Goal: Information Seeking & Learning: Learn about a topic

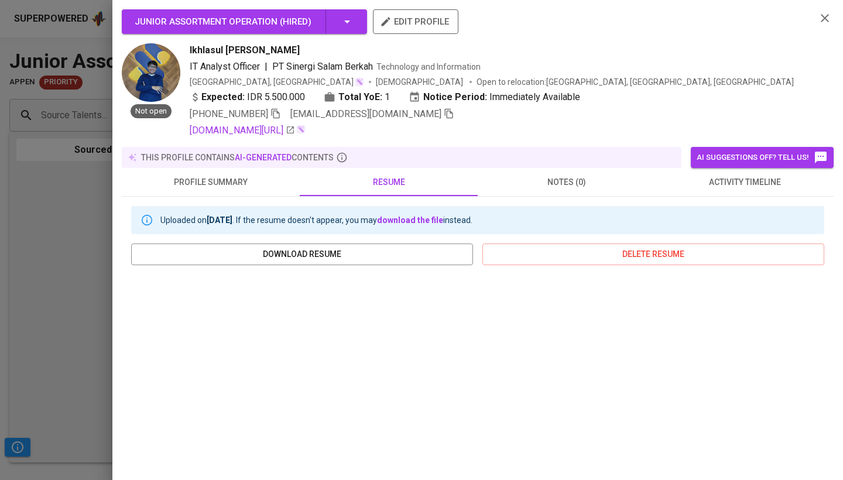
scroll to position [152, 0]
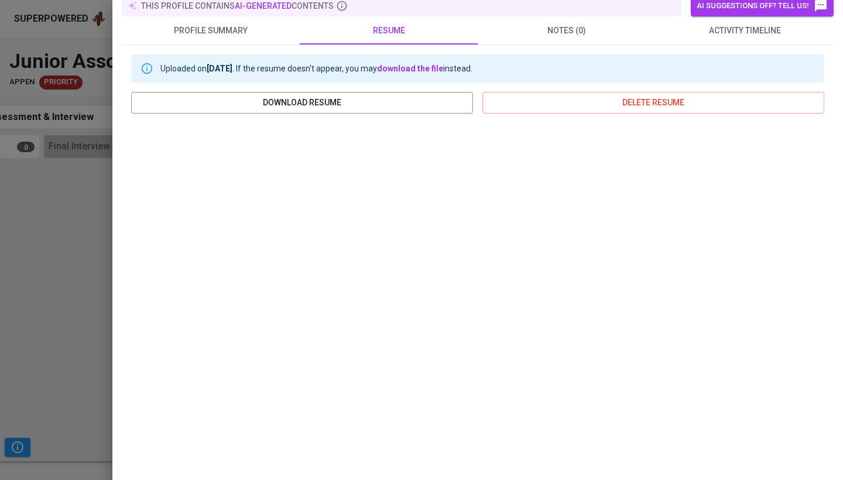
click at [50, 246] on div at bounding box center [421, 240] width 843 height 480
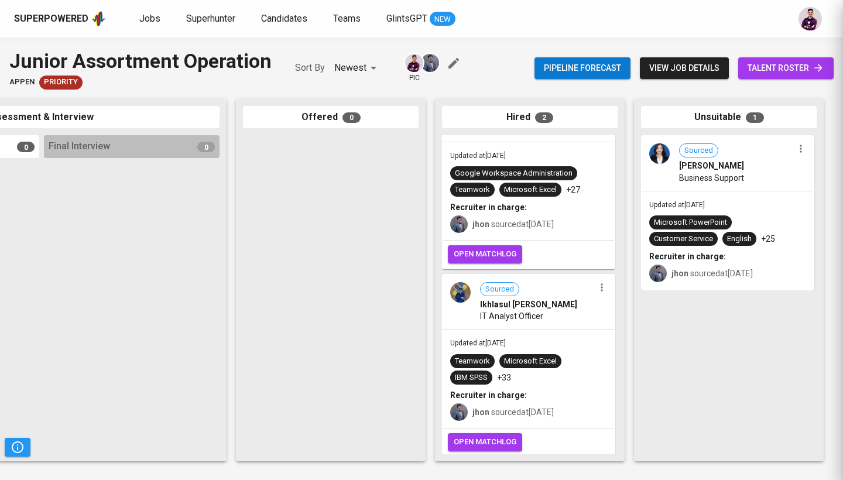
scroll to position [0, 0]
click at [153, 26] on link "Jobs" at bounding box center [150, 19] width 23 height 15
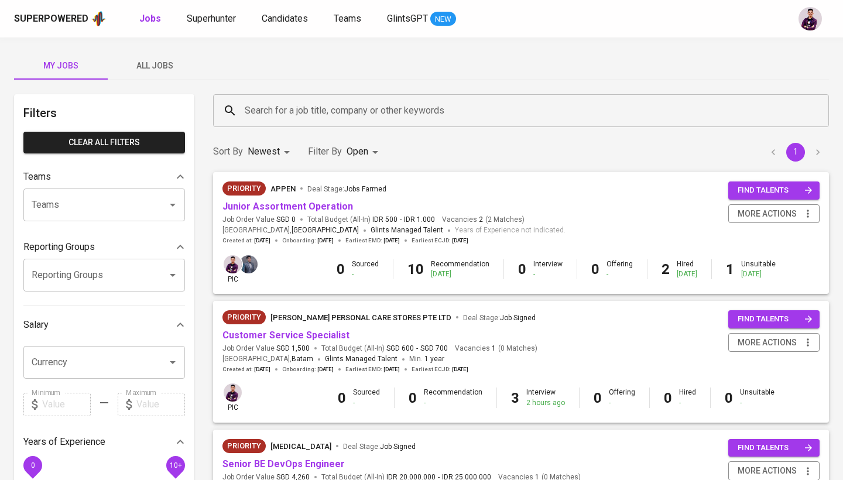
click at [207, 28] on div "Superpowered Jobs Superhunter Candidates Teams GlintsGPT NEW" at bounding box center [421, 18] width 843 height 37
click at [206, 25] on link "Superhunter" at bounding box center [213, 19] width 52 height 15
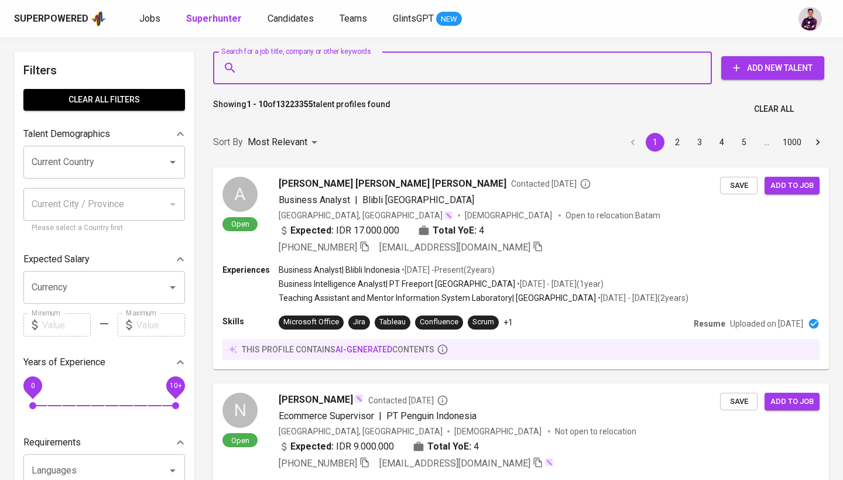
click at [307, 63] on input "Search for a job title, company or other keywords" at bounding box center [465, 68] width 447 height 22
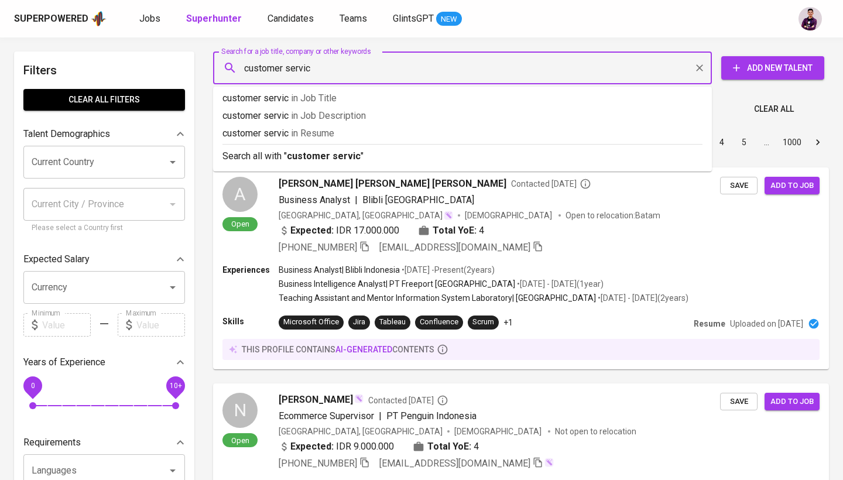
type input "customer service"
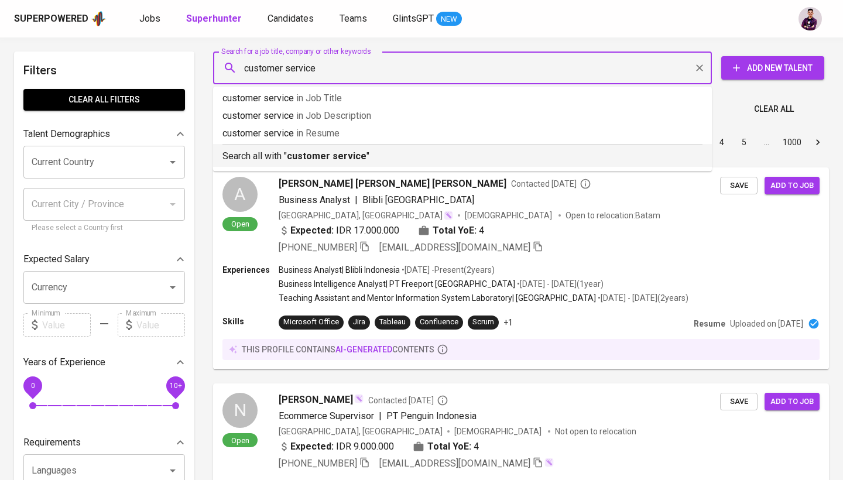
click at [320, 159] on b "customer service" at bounding box center [327, 155] width 80 height 11
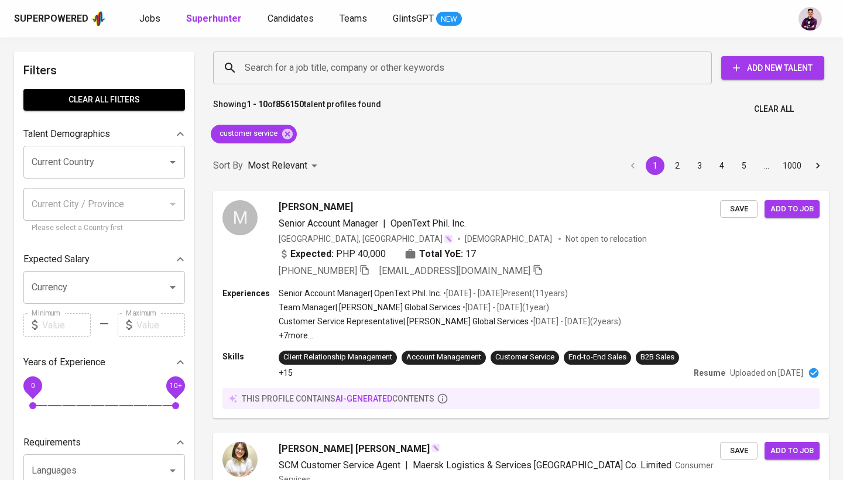
click at [86, 174] on div "Current Country" at bounding box center [104, 162] width 162 height 33
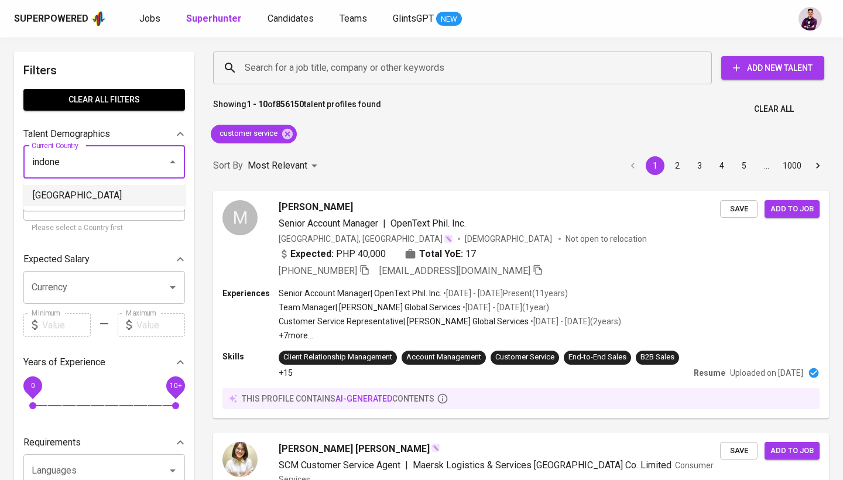
click at [93, 194] on li "[GEOGRAPHIC_DATA]" at bounding box center [104, 195] width 162 height 21
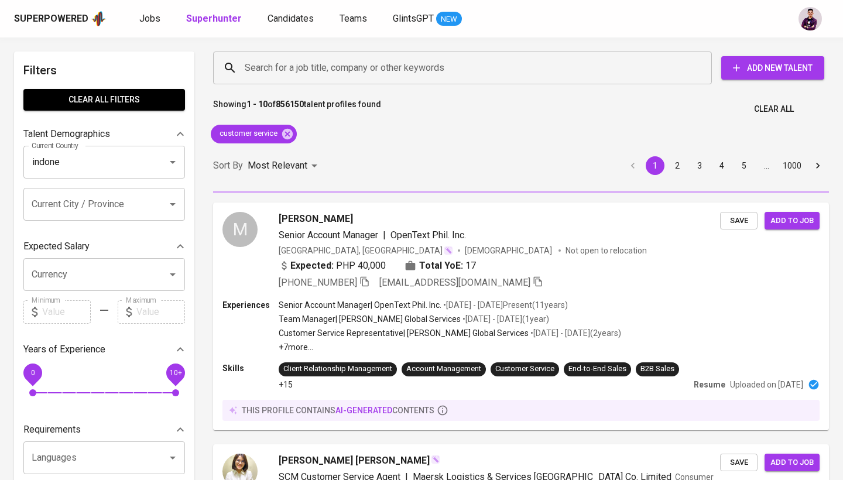
type input "[GEOGRAPHIC_DATA]"
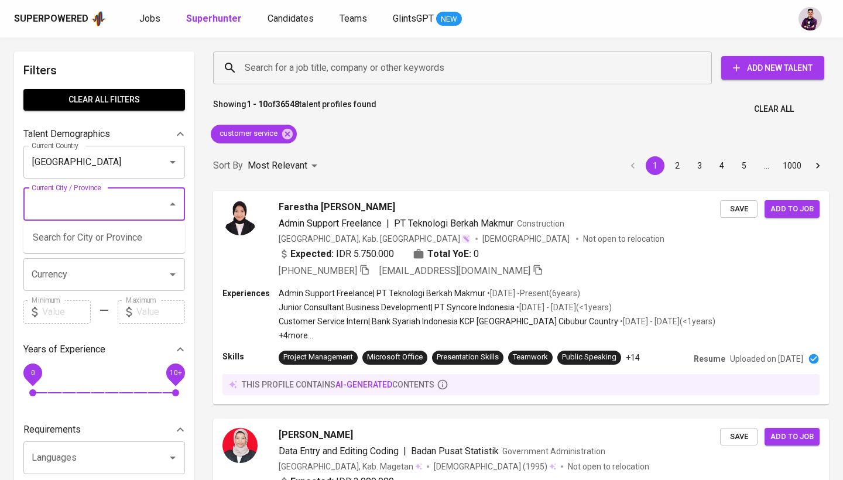
drag, startPoint x: 92, startPoint y: 197, endPoint x: 100, endPoint y: 207, distance: 12.5
click at [100, 207] on input "Current City / Province" at bounding box center [88, 204] width 118 height 22
click at [107, 236] on li "[GEOGRAPHIC_DATA], [GEOGRAPHIC_DATA]" at bounding box center [104, 244] width 162 height 35
type input "batam"
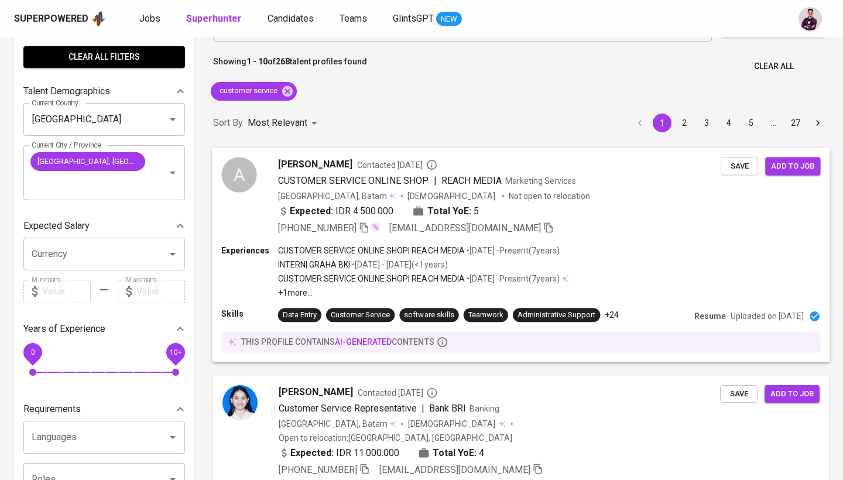
scroll to position [47, 0]
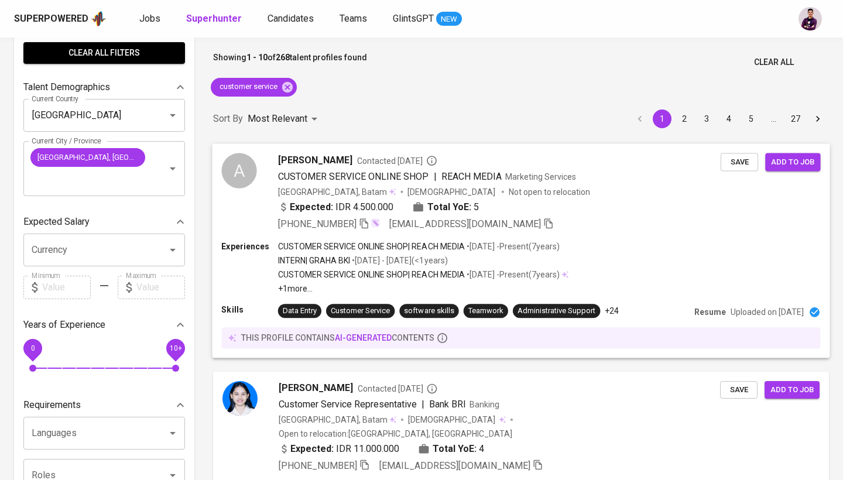
click at [241, 179] on div "A" at bounding box center [238, 170] width 35 height 35
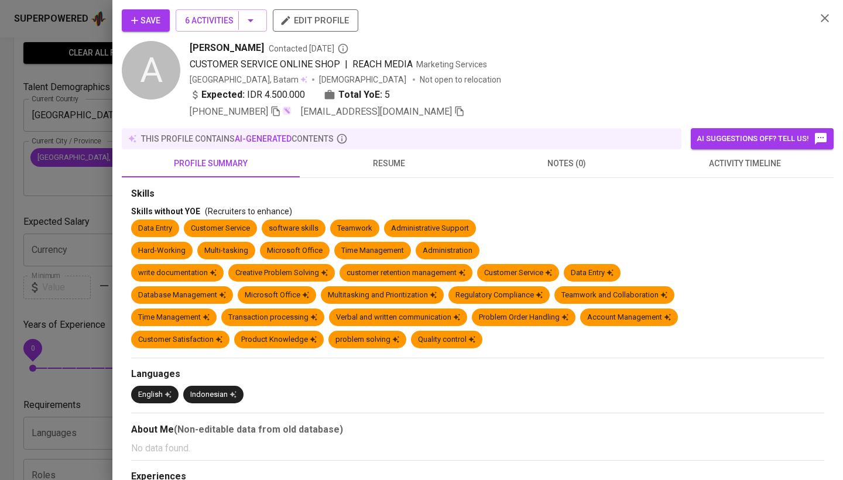
click at [96, 190] on div at bounding box center [421, 240] width 843 height 480
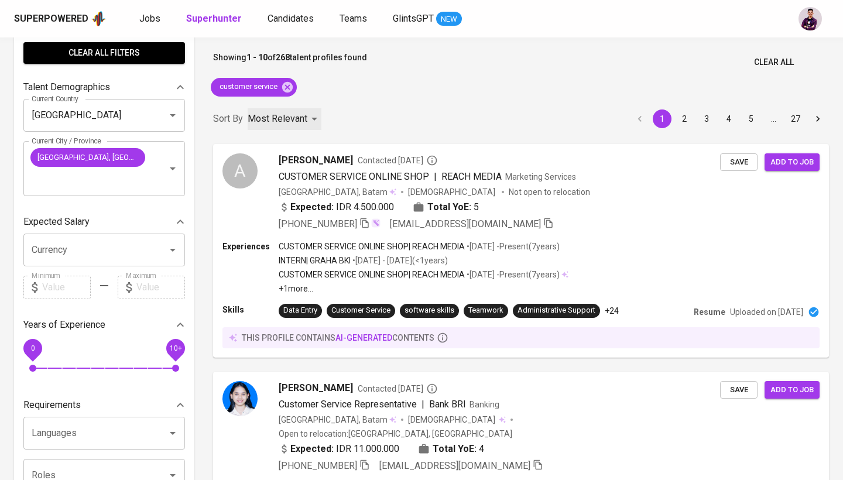
click at [309, 125] on div "Most Relevant" at bounding box center [285, 119] width 74 height 22
click at [310, 166] on li "Newest Profile" at bounding box center [285, 165] width 81 height 21
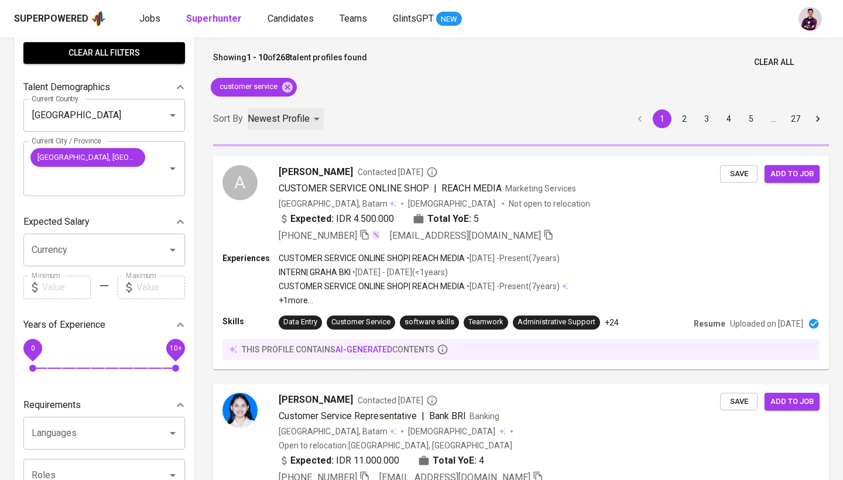
type input "PROFILE_CREATION"
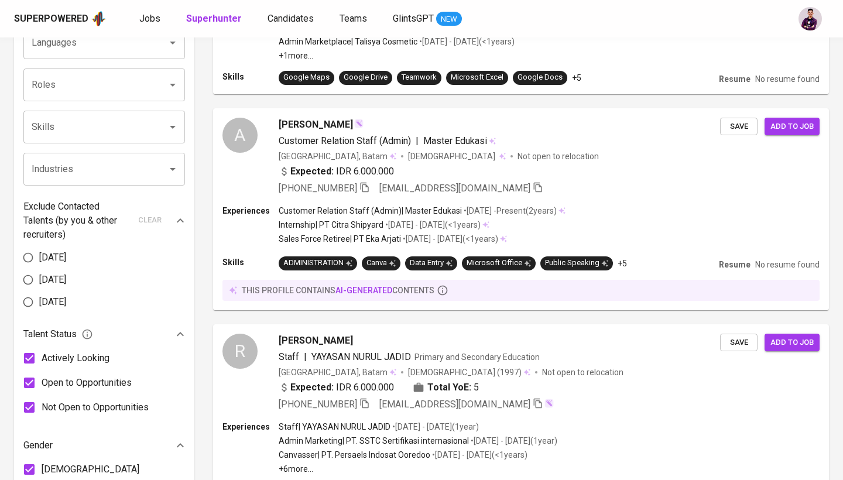
scroll to position [90, 0]
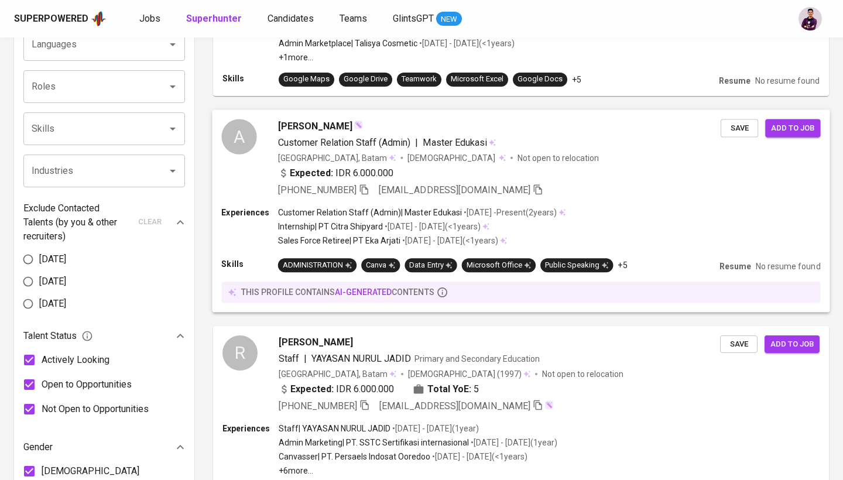
scroll to position [418, 0]
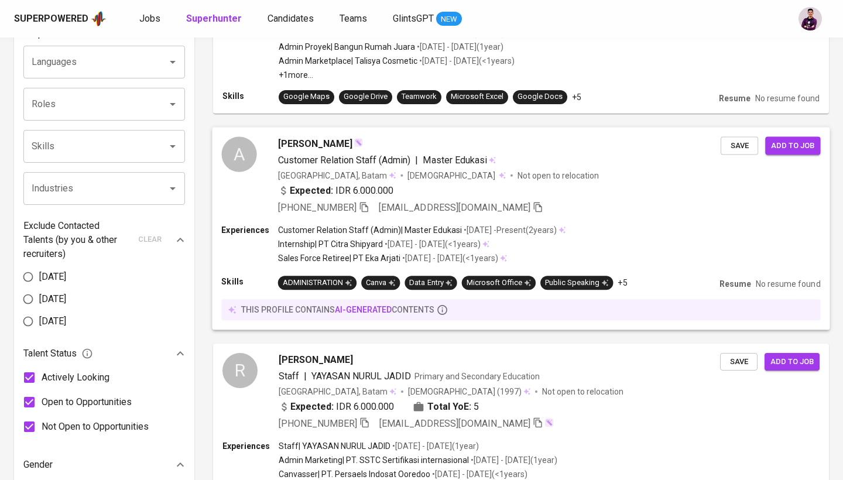
click at [245, 148] on div "A" at bounding box center [238, 153] width 35 height 35
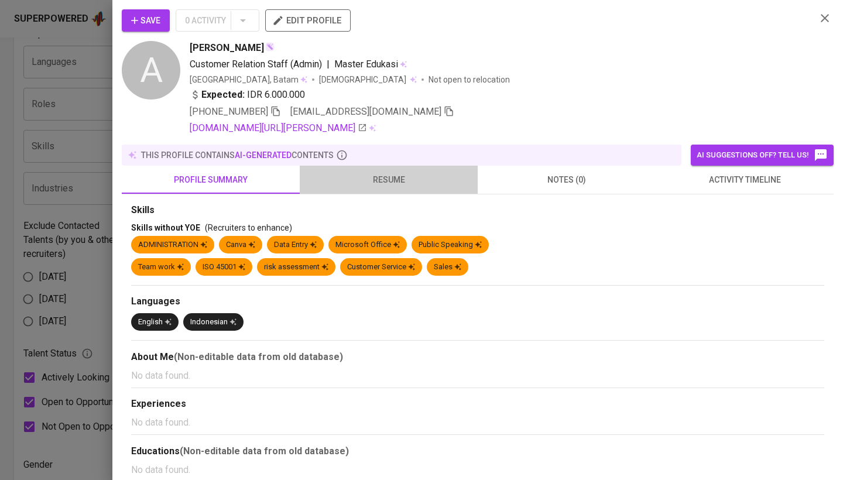
click at [385, 190] on button "resume" at bounding box center [389, 180] width 178 height 28
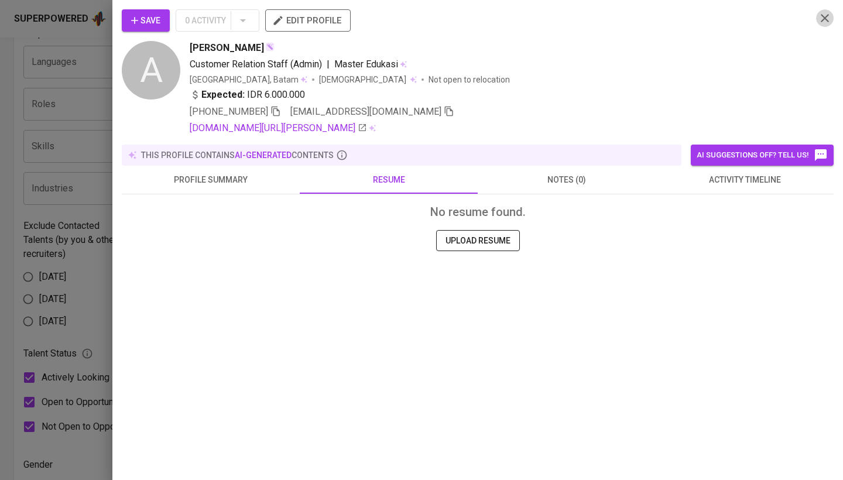
click at [818, 12] on icon "button" at bounding box center [825, 18] width 14 height 14
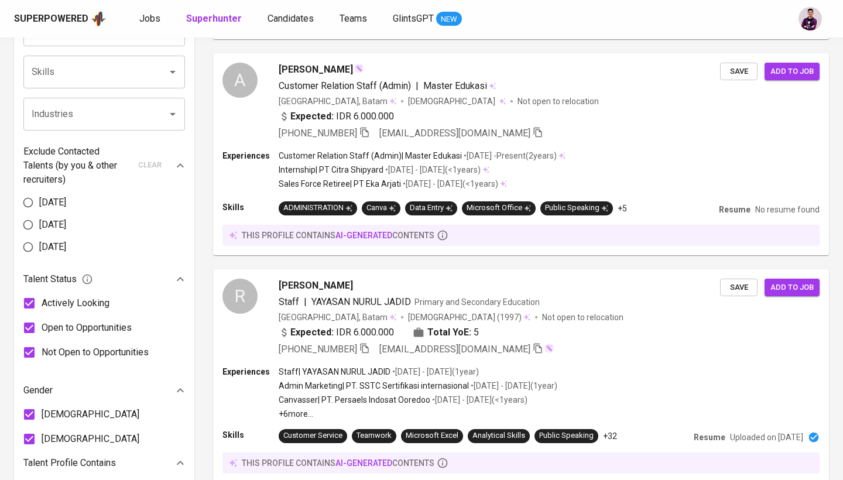
scroll to position [638, 0]
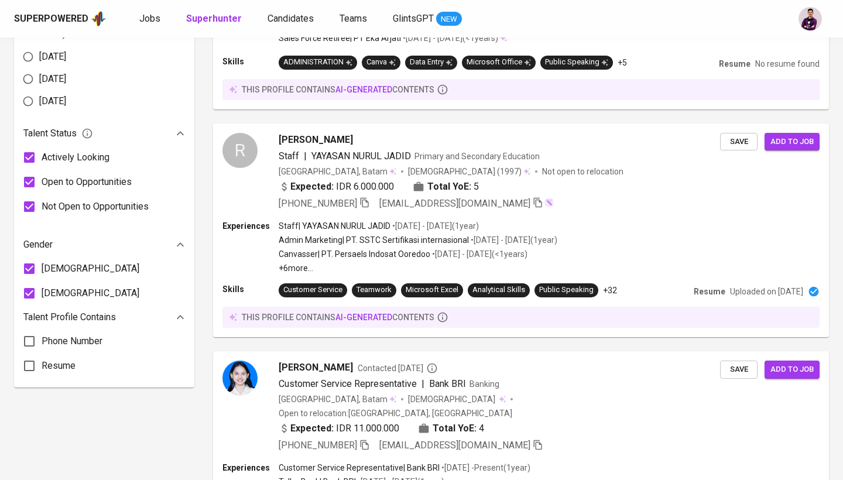
click at [70, 359] on span "Resume" at bounding box center [59, 366] width 34 height 14
click at [42, 354] on input "Resume" at bounding box center [29, 366] width 25 height 25
checkbox input "true"
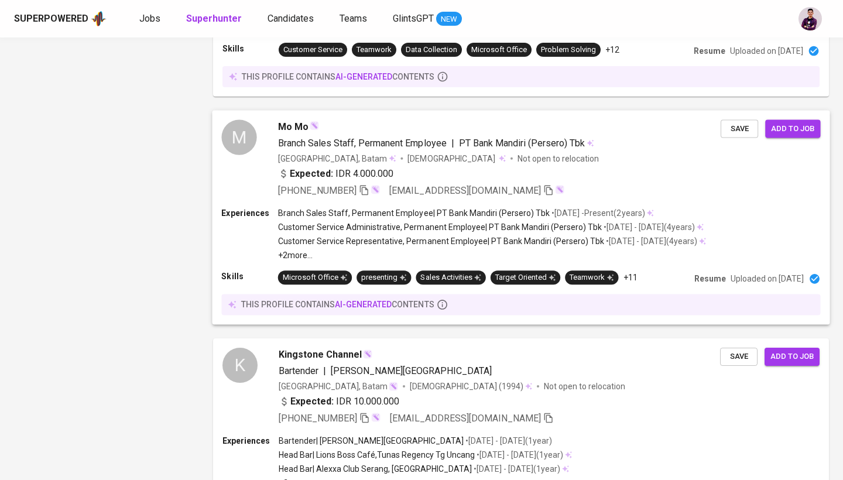
scroll to position [1935, 0]
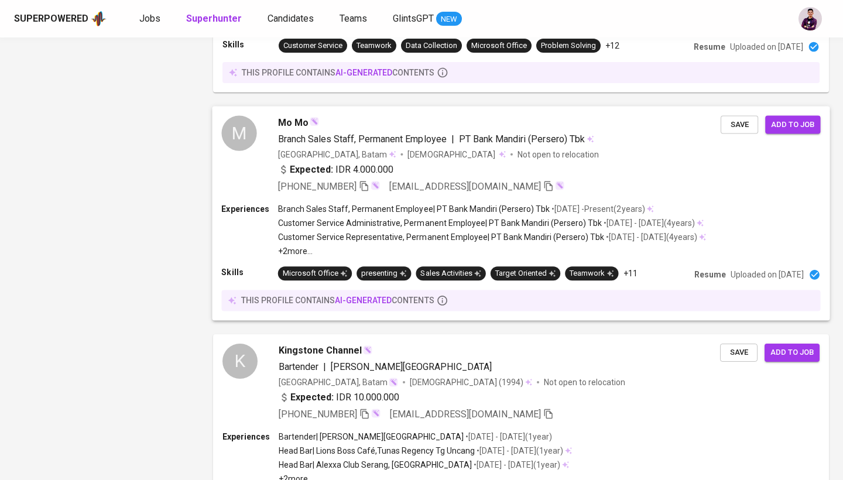
click at [241, 151] on div "M" at bounding box center [238, 133] width 35 height 35
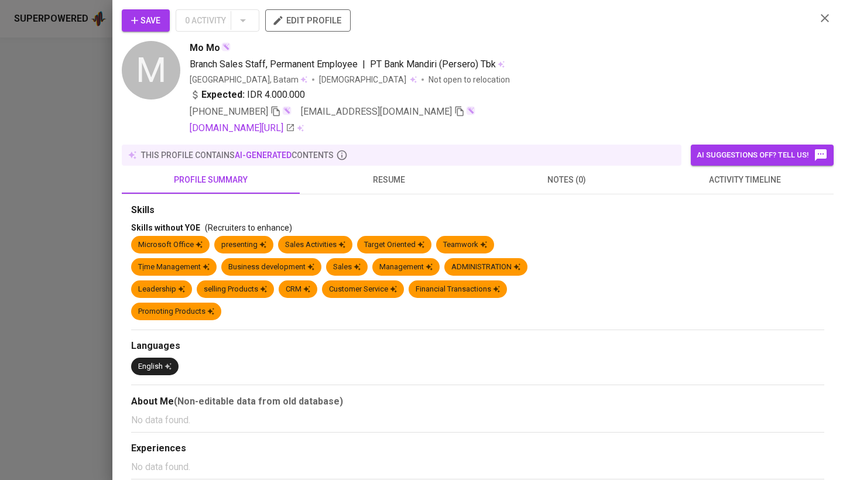
click at [392, 173] on span "resume" at bounding box center [389, 180] width 164 height 15
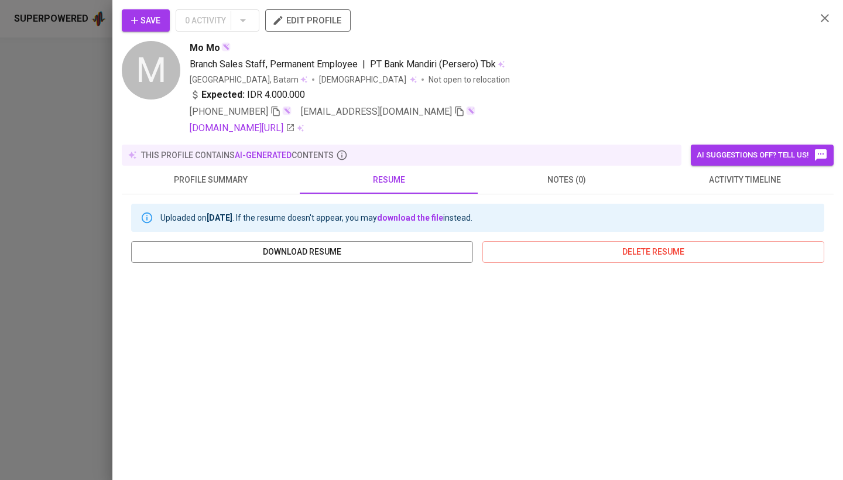
scroll to position [0, 0]
click at [828, 16] on icon "button" at bounding box center [825, 18] width 8 height 8
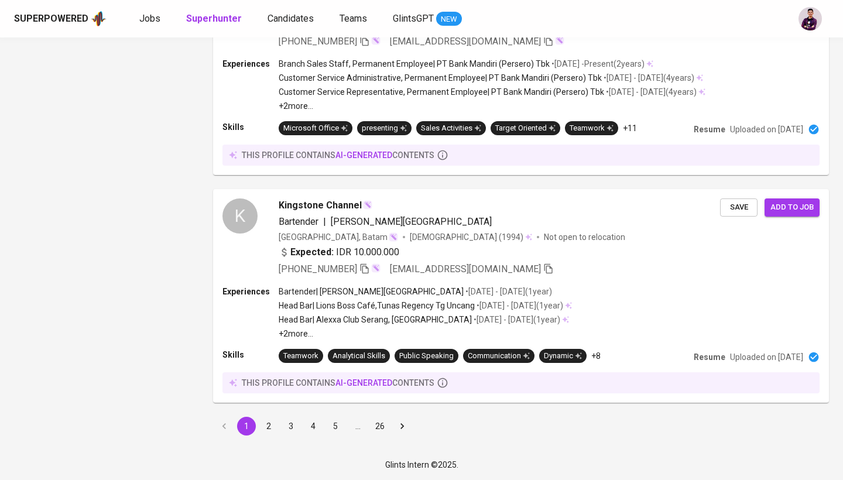
scroll to position [2096, 0]
click at [265, 424] on button "2" at bounding box center [268, 426] width 19 height 19
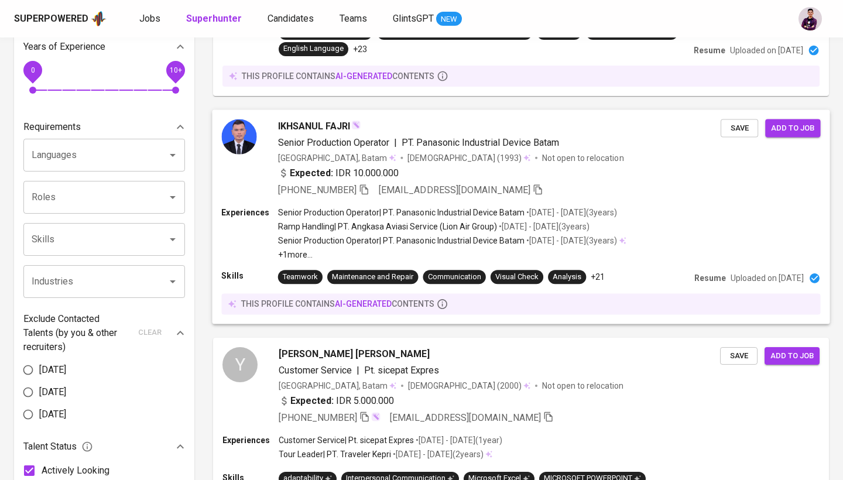
scroll to position [426, 0]
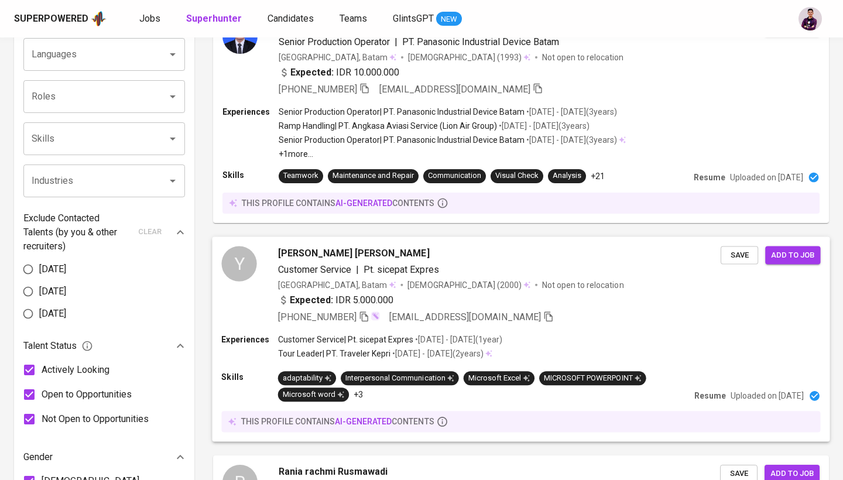
click at [246, 264] on div "Y" at bounding box center [238, 263] width 35 height 35
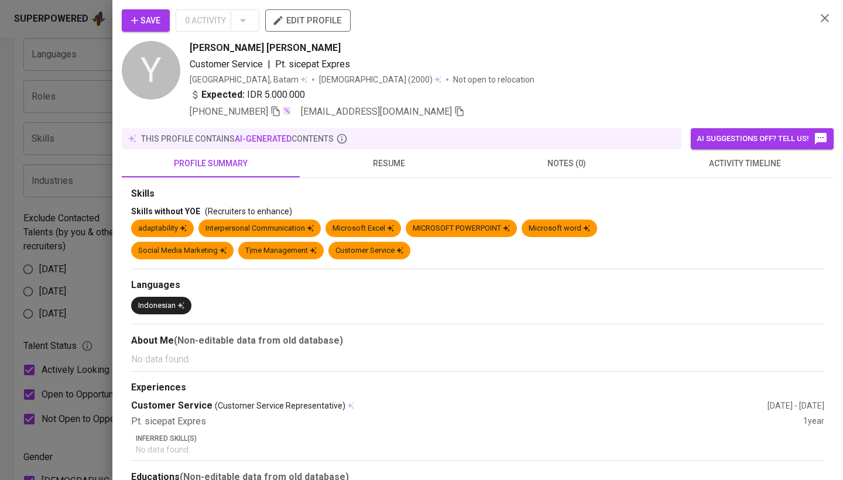
click at [381, 156] on button "resume" at bounding box center [389, 163] width 178 height 28
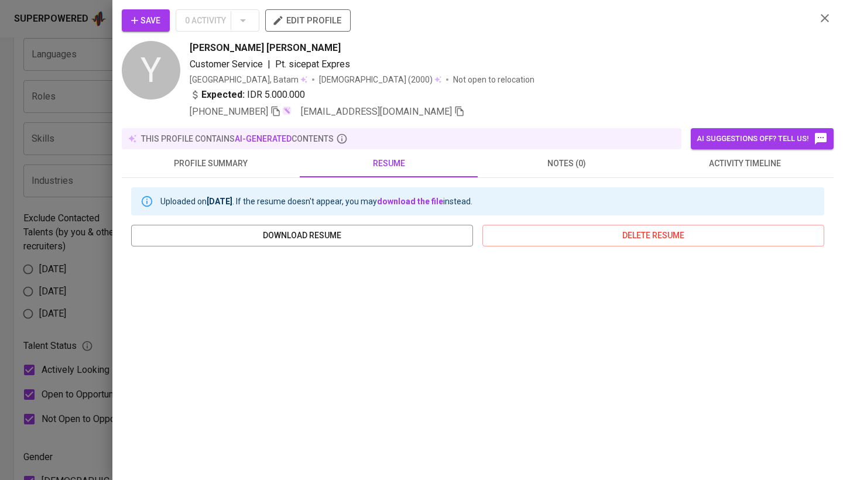
scroll to position [0, 0]
click at [139, 24] on icon "button" at bounding box center [135, 21] width 12 height 12
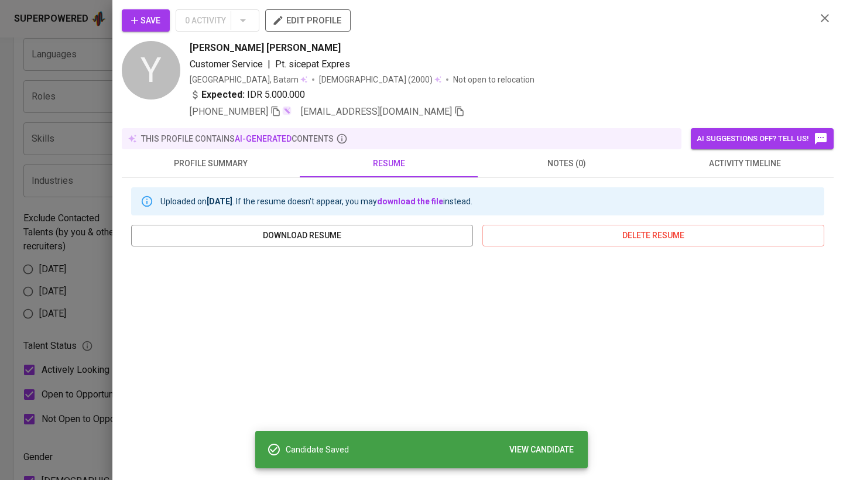
click at [829, 16] on icon "button" at bounding box center [825, 18] width 14 height 14
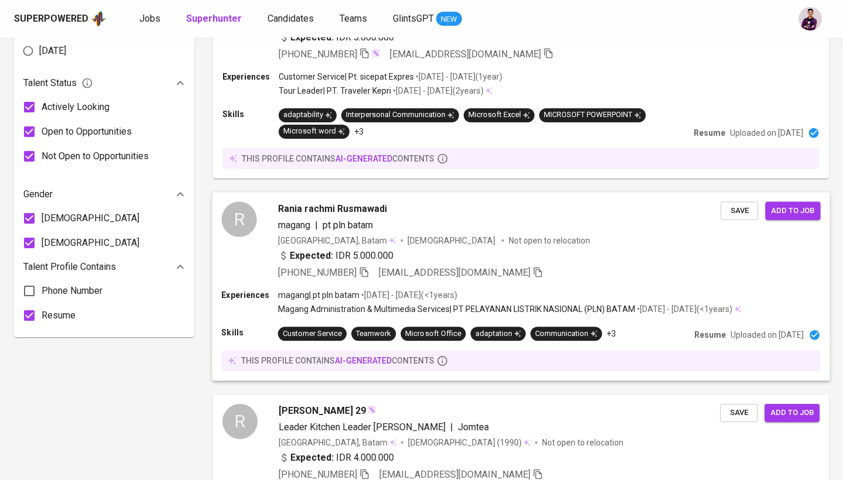
scroll to position [689, 0]
click at [233, 219] on div "R" at bounding box center [238, 218] width 35 height 35
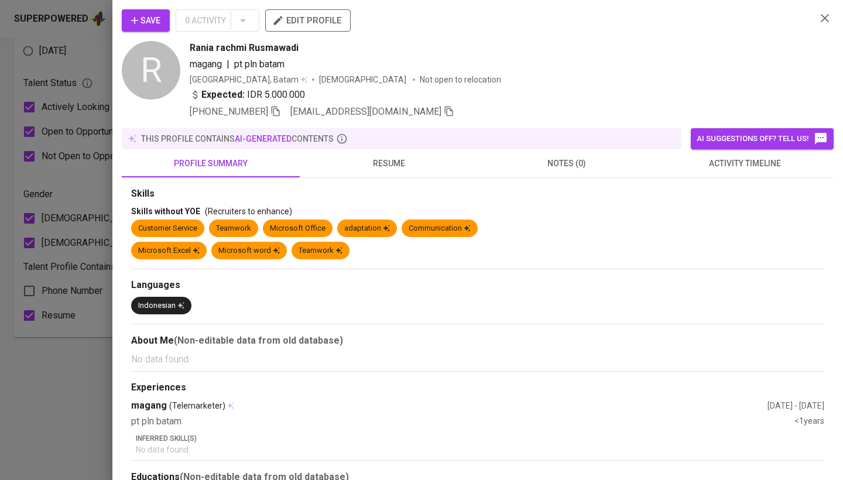
click at [376, 166] on span "resume" at bounding box center [389, 163] width 164 height 15
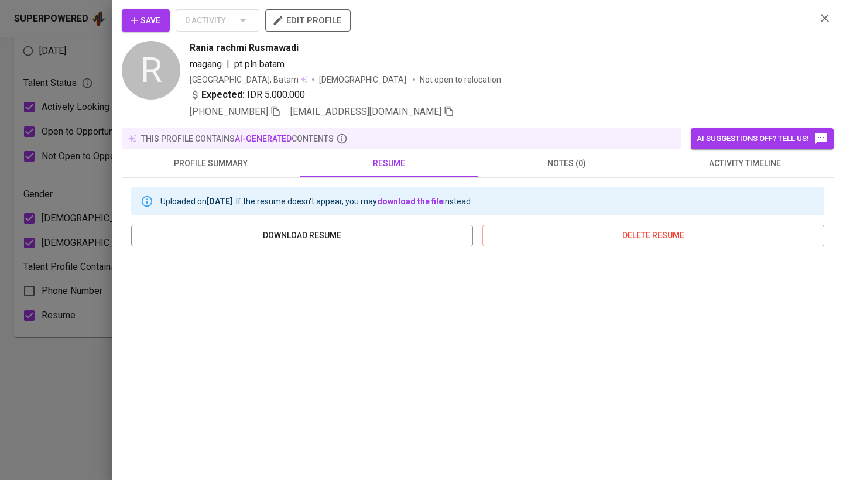
scroll to position [0, 0]
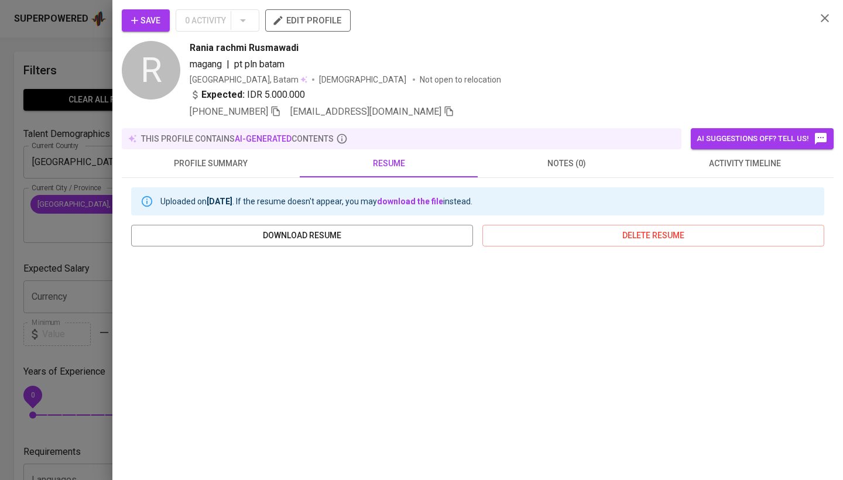
scroll to position [689, 0]
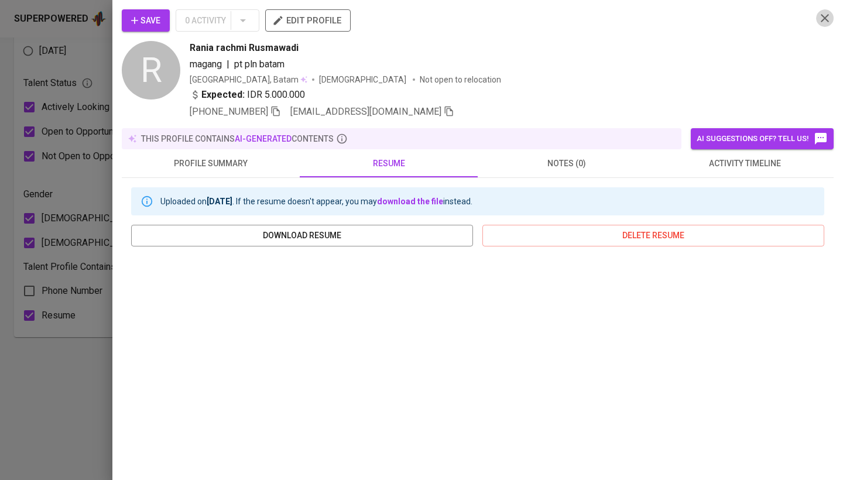
click at [826, 21] on icon "button" at bounding box center [825, 18] width 14 height 14
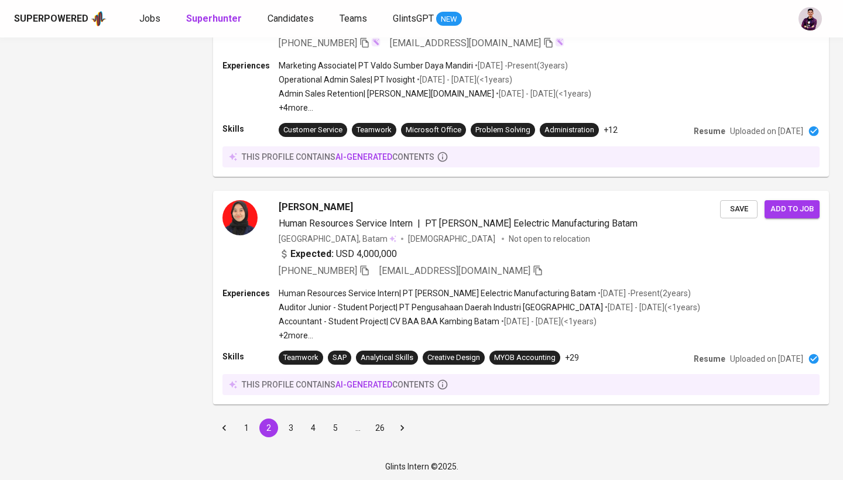
scroll to position [1979, 0]
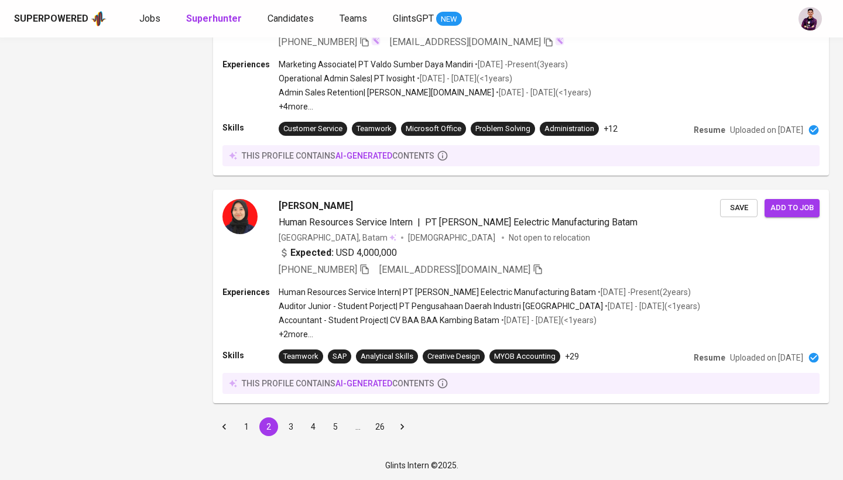
click at [291, 421] on button "3" at bounding box center [291, 427] width 19 height 19
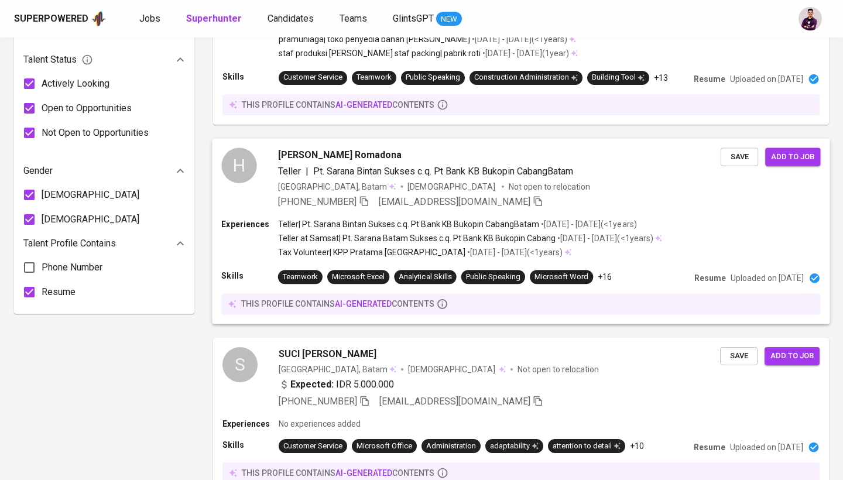
scroll to position [782, 0]
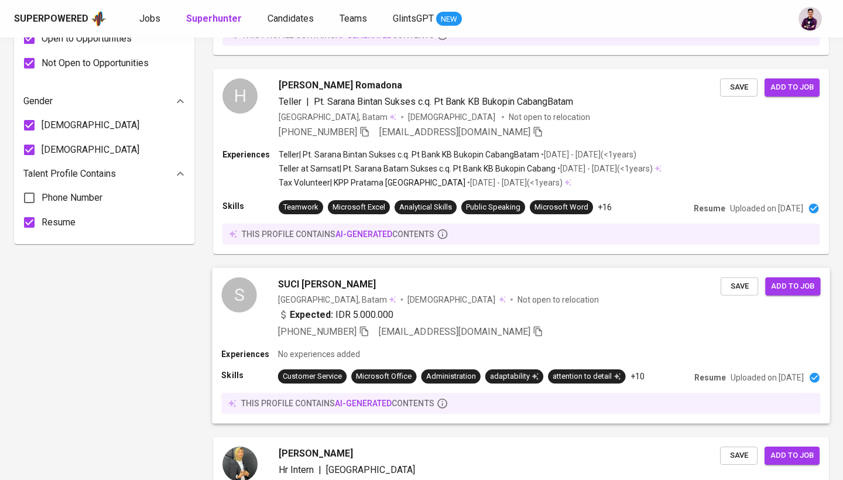
click at [234, 312] on div "S" at bounding box center [238, 294] width 35 height 35
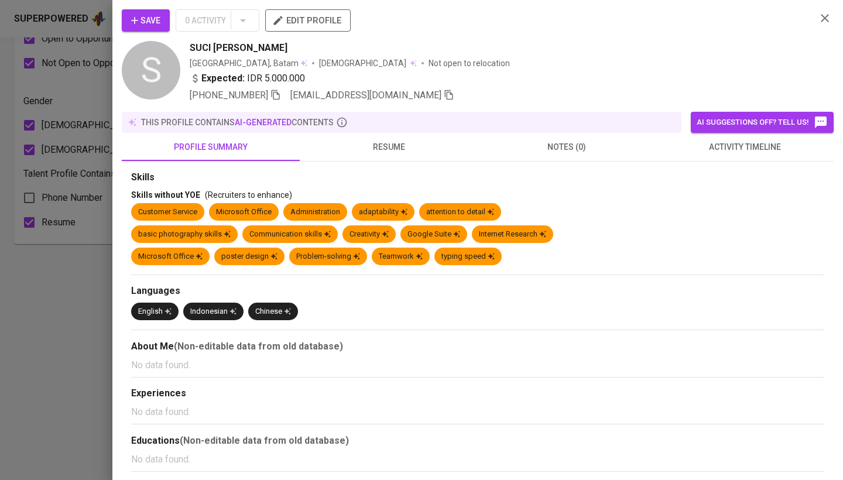
click at [397, 157] on button "resume" at bounding box center [389, 147] width 178 height 28
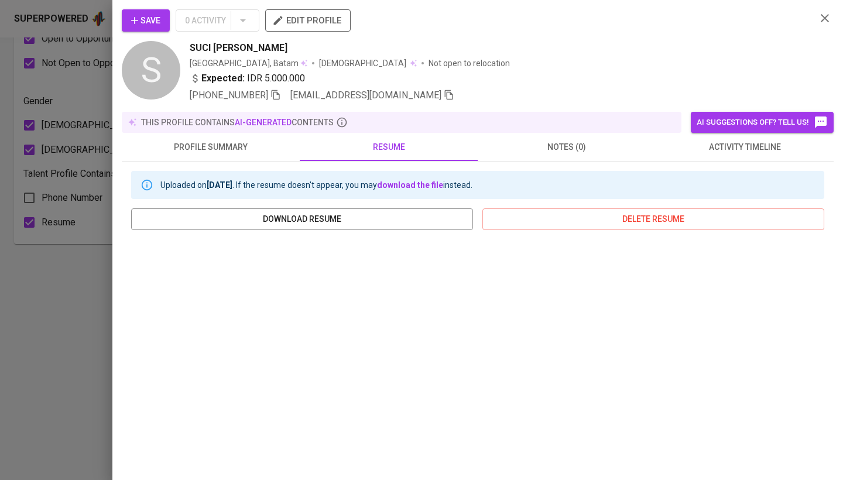
scroll to position [0, 0]
click at [819, 17] on icon "button" at bounding box center [825, 18] width 14 height 14
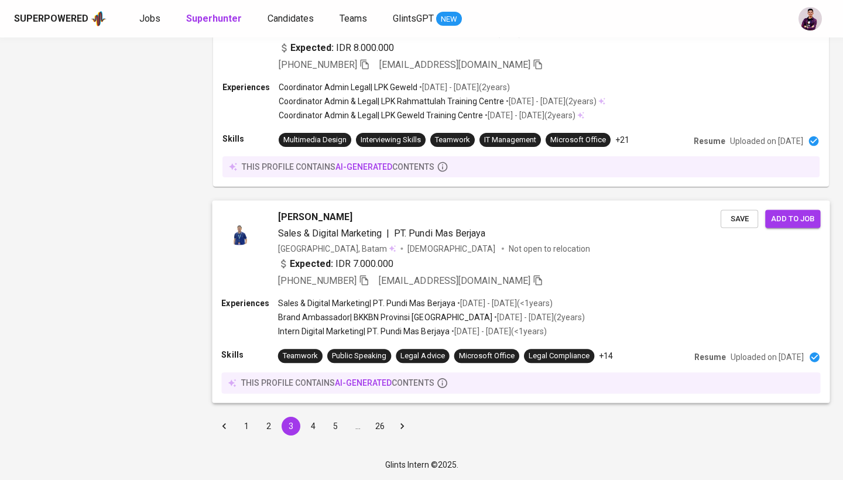
scroll to position [1920, 0]
click at [310, 435] on button "4" at bounding box center [313, 426] width 19 height 19
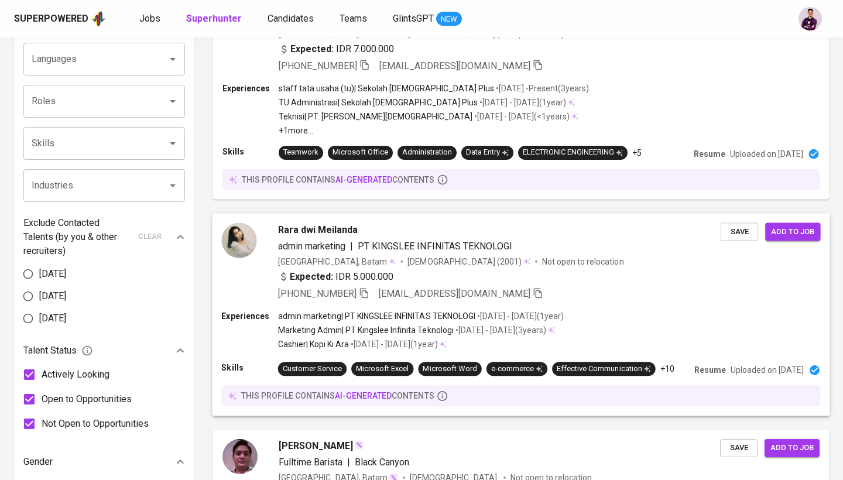
scroll to position [426, 0]
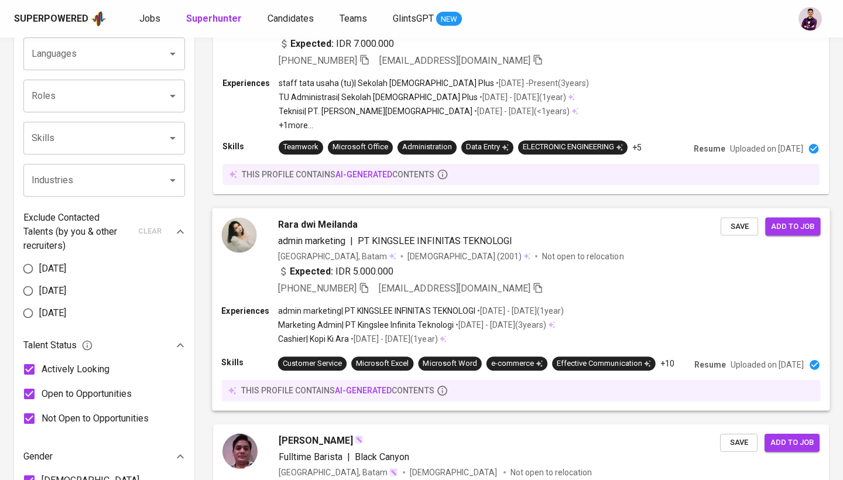
click at [214, 227] on div "Rara dwi Meilanda admin marketing | PT KINGSLEE INFINITAS TEKNOLOGI Indonesia, …" at bounding box center [521, 256] width 618 height 97
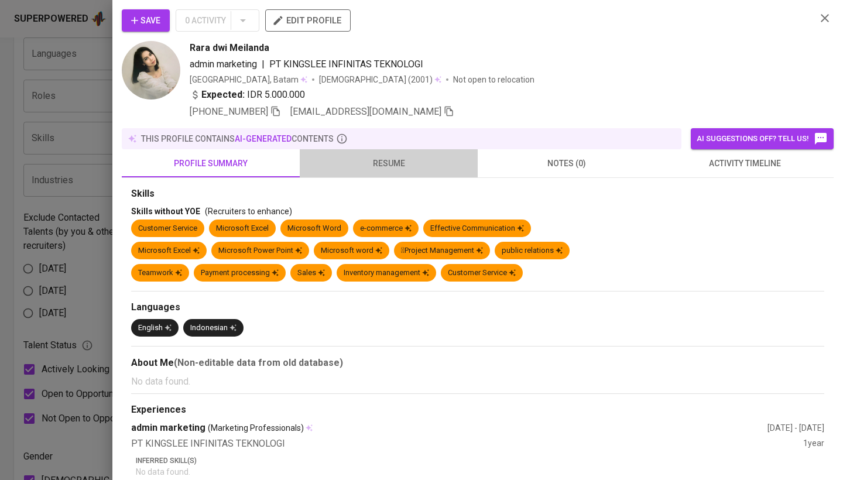
click at [388, 175] on button "resume" at bounding box center [389, 163] width 178 height 28
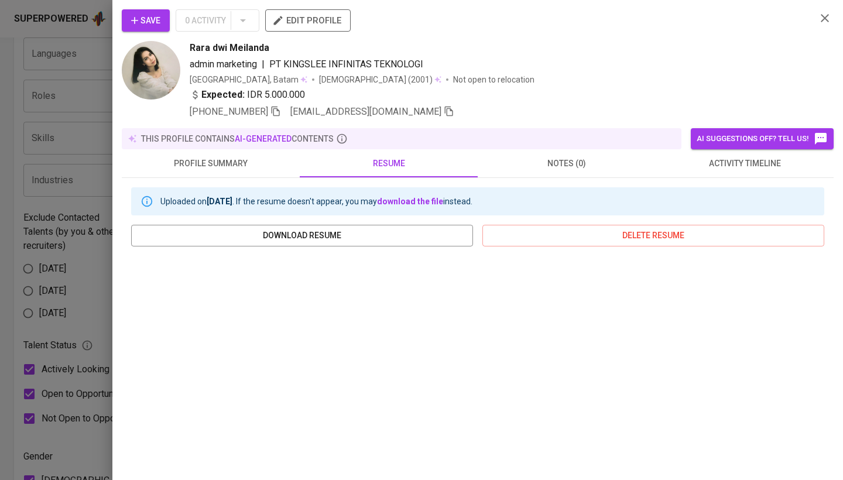
scroll to position [0, 0]
click at [828, 15] on icon "button" at bounding box center [825, 18] width 8 height 8
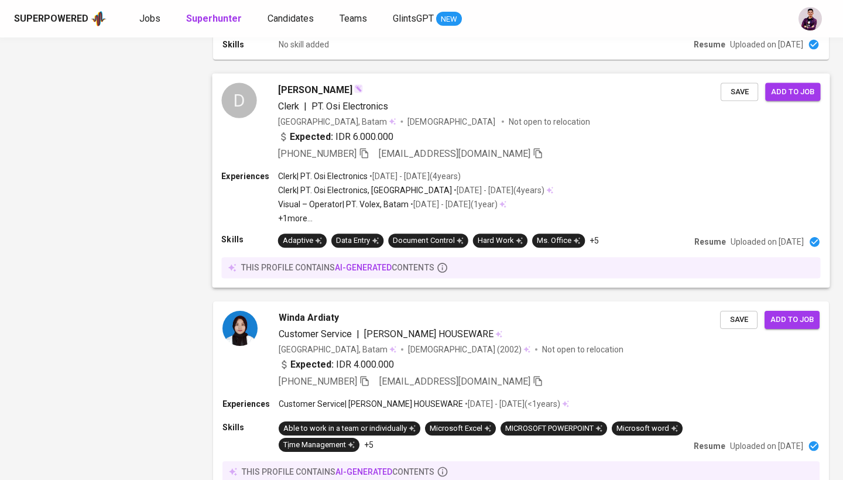
scroll to position [1406, 0]
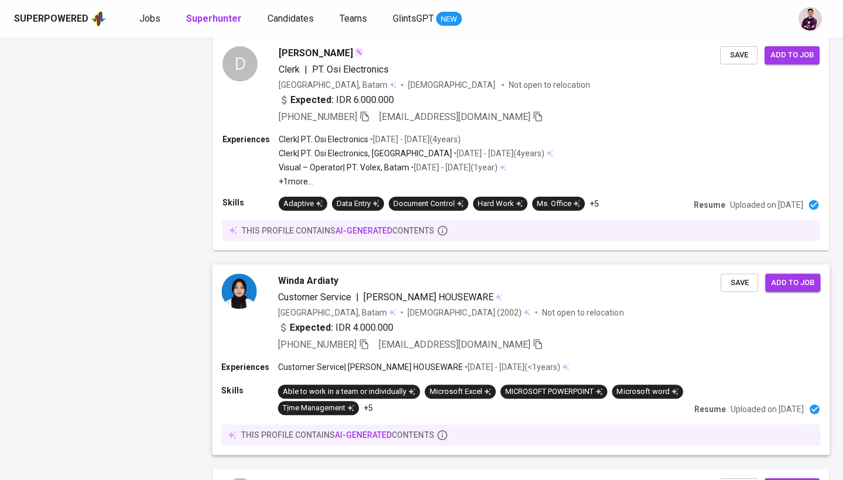
click at [250, 306] on img at bounding box center [238, 291] width 35 height 35
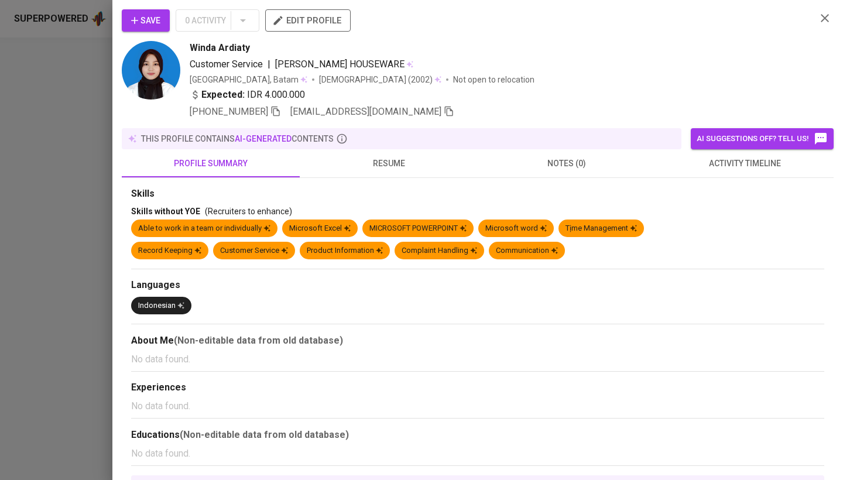
click at [377, 179] on div "Skills Skills without YOE (Recruiters to enhance) Able to work in a team or ind…" at bounding box center [478, 406] width 712 height 457
click at [380, 148] on div "this profile contains AI-generated contents" at bounding box center [402, 138] width 560 height 21
click at [380, 160] on span "resume" at bounding box center [389, 163] width 164 height 15
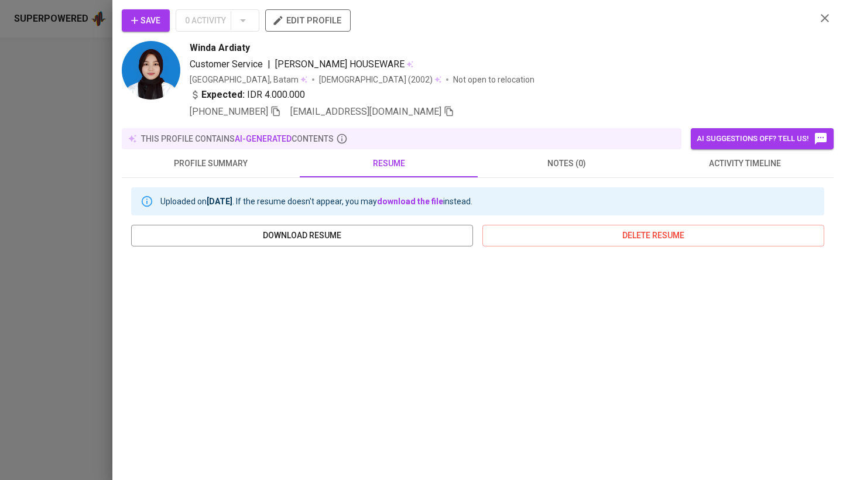
scroll to position [0, 0]
click at [822, 19] on icon "button" at bounding box center [825, 18] width 14 height 14
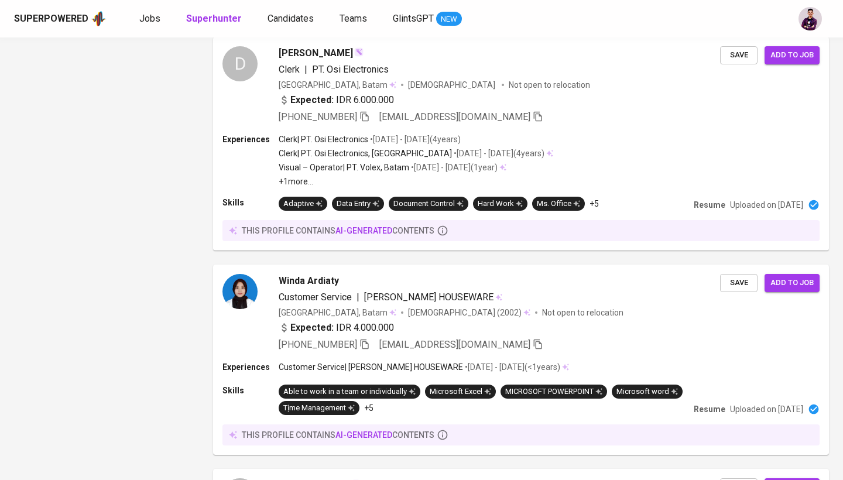
scroll to position [1544, 0]
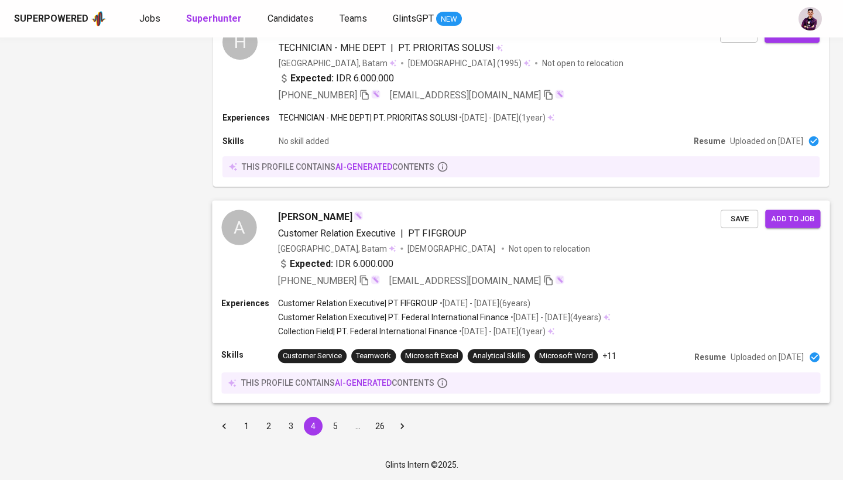
scroll to position [1873, 0]
click at [235, 223] on div "A" at bounding box center [238, 227] width 35 height 35
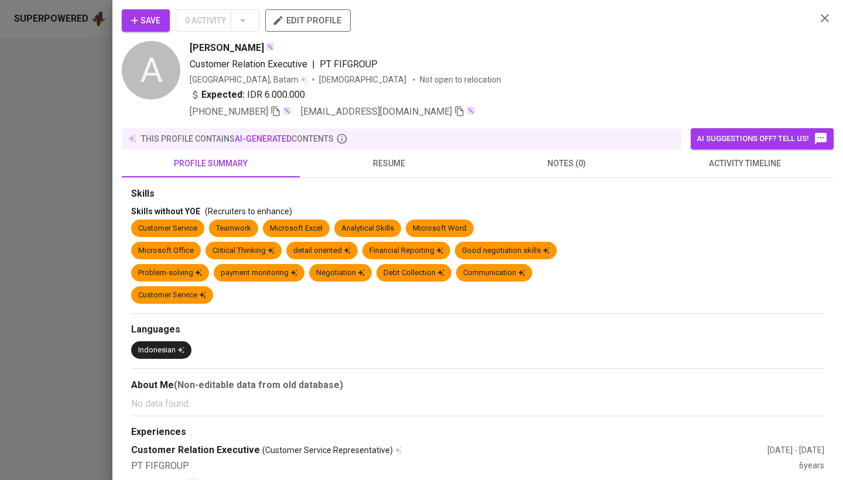
click at [384, 161] on span "resume" at bounding box center [389, 163] width 164 height 15
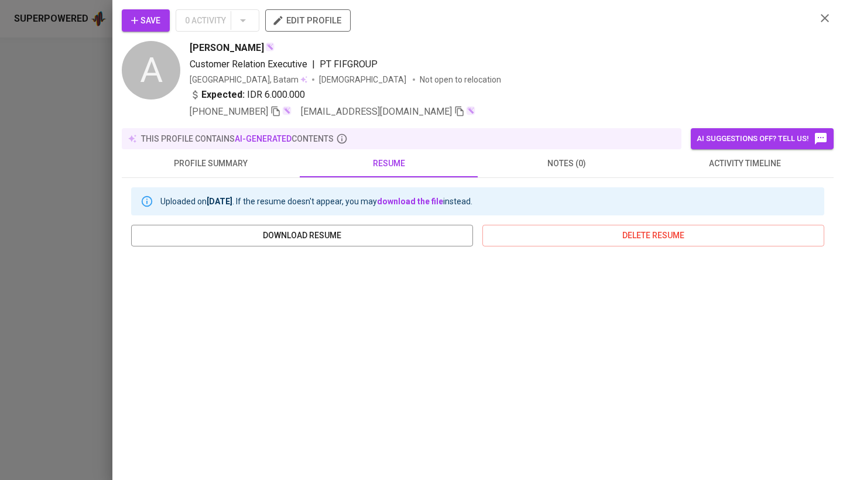
scroll to position [0, 0]
click at [824, 14] on icon "button" at bounding box center [825, 18] width 14 height 14
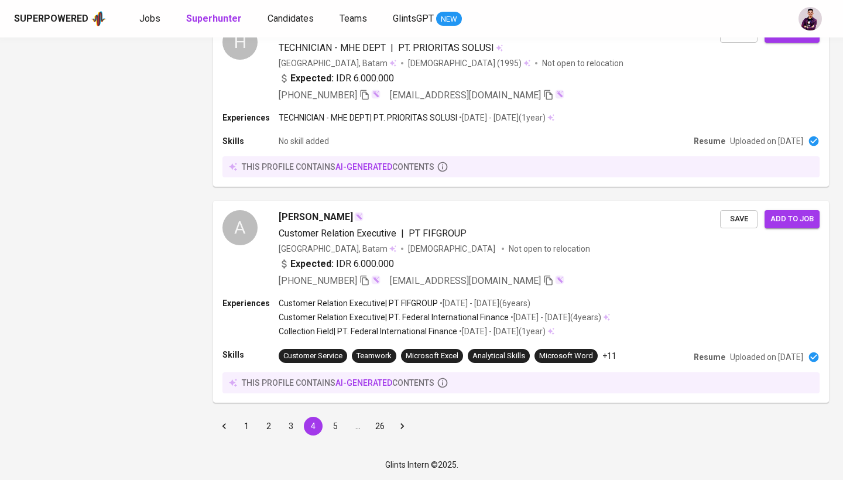
click at [329, 426] on button "5" at bounding box center [335, 426] width 19 height 19
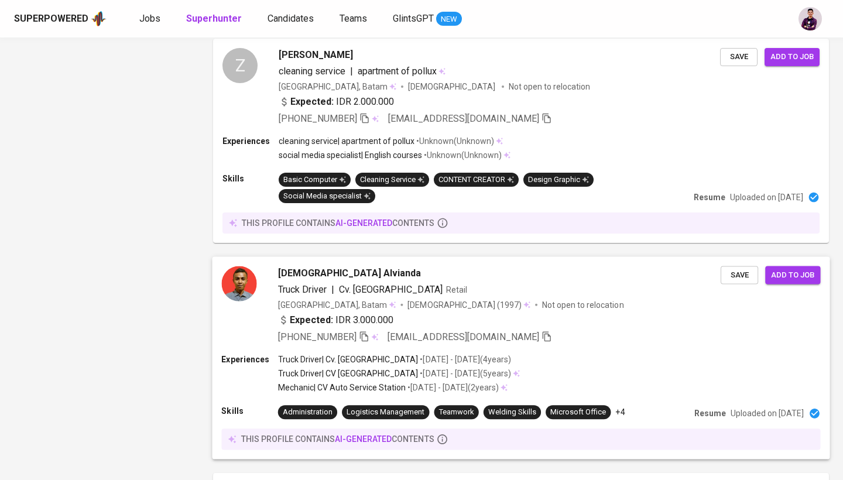
scroll to position [1995, 0]
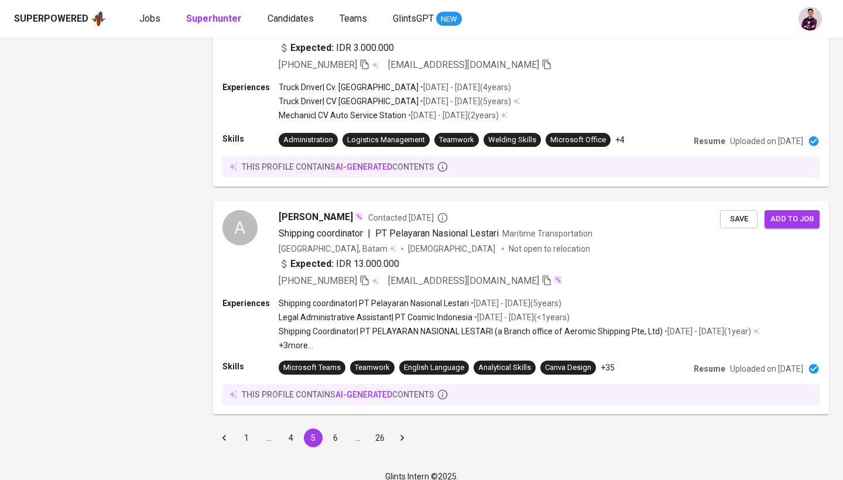
click at [340, 440] on button "6" at bounding box center [335, 438] width 19 height 19
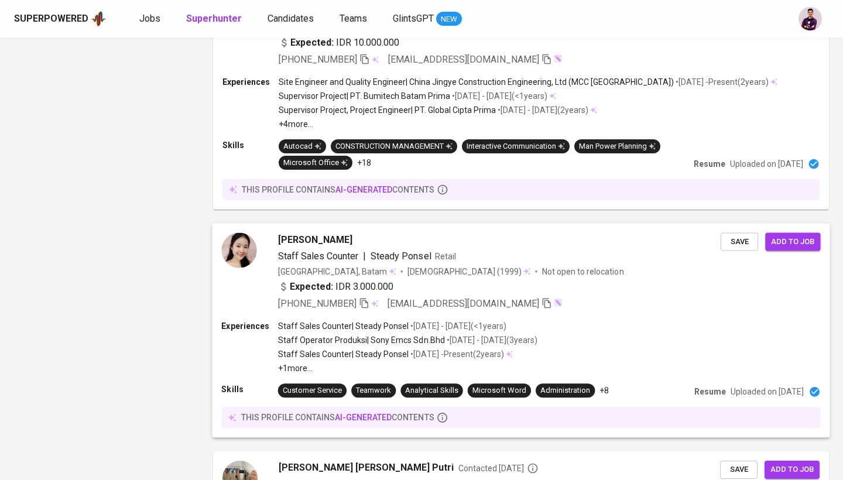
scroll to position [1137, 0]
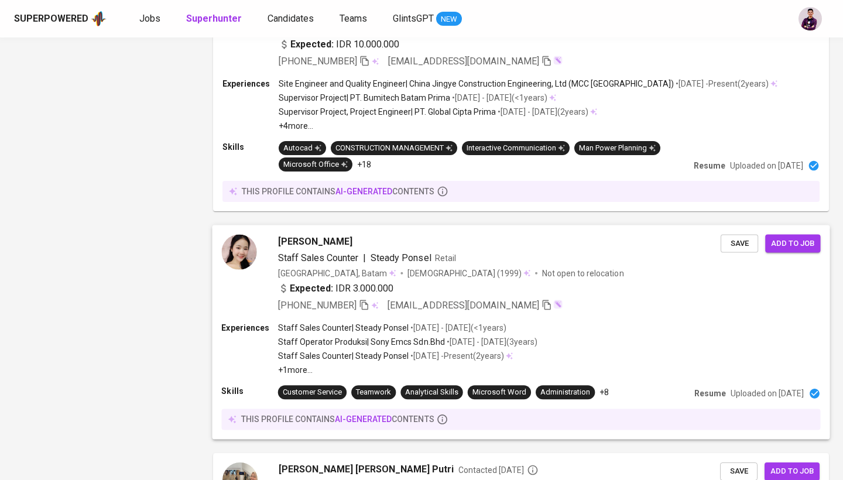
click at [244, 250] on img at bounding box center [238, 251] width 35 height 35
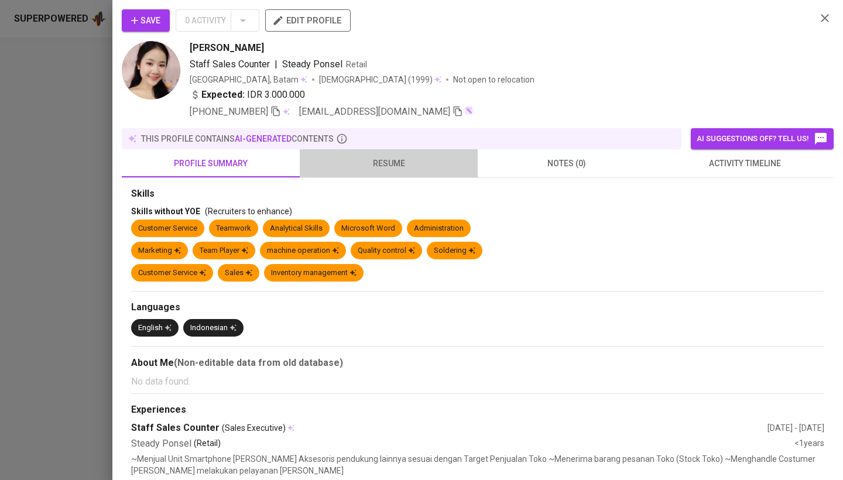
click at [384, 175] on button "resume" at bounding box center [389, 163] width 178 height 28
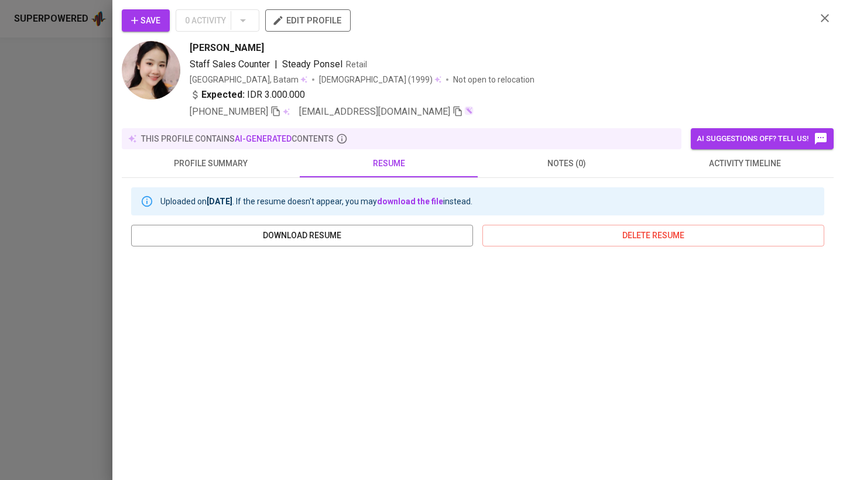
scroll to position [0, 0]
click at [825, 17] on icon "button" at bounding box center [825, 18] width 14 height 14
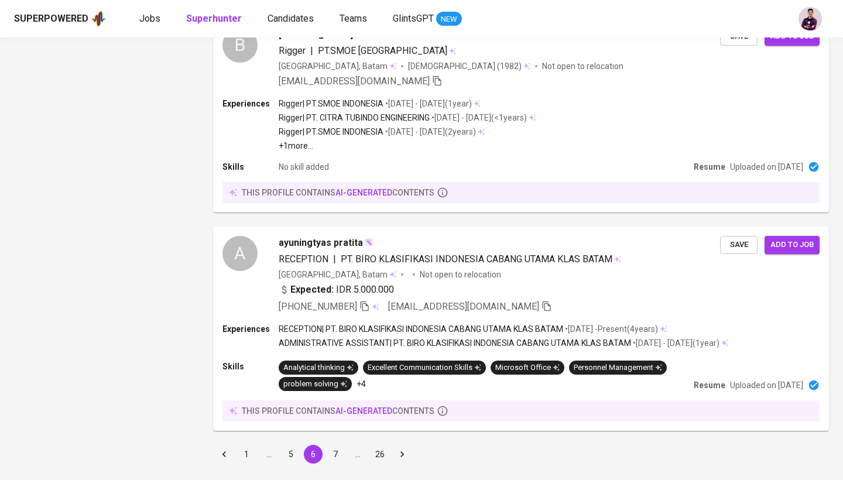
scroll to position [2013, 0]
click at [340, 446] on button "7" at bounding box center [335, 455] width 19 height 19
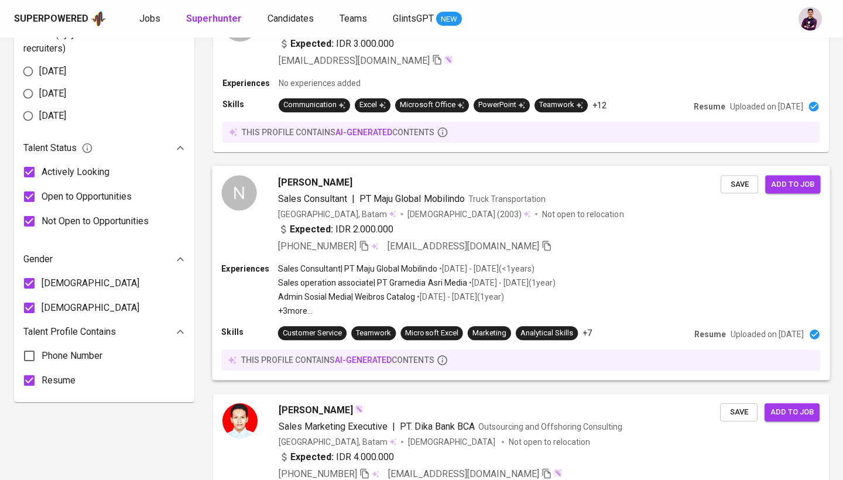
scroll to position [622, 0]
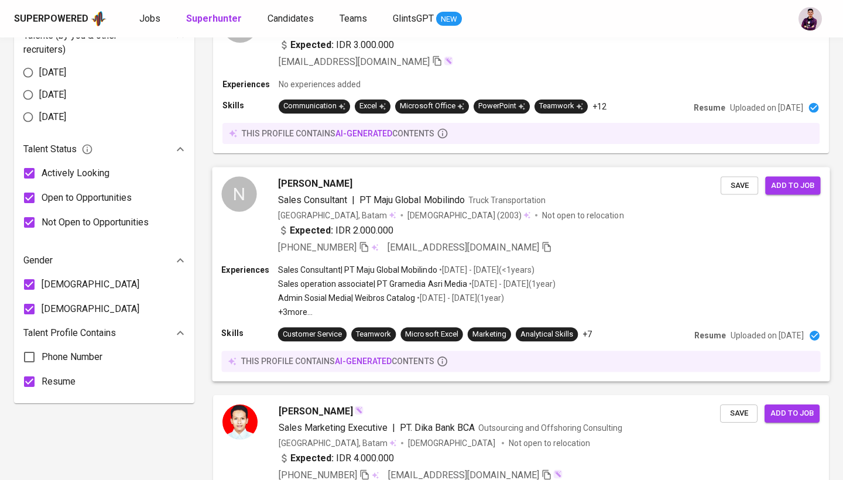
click at [250, 192] on div "N" at bounding box center [238, 193] width 35 height 35
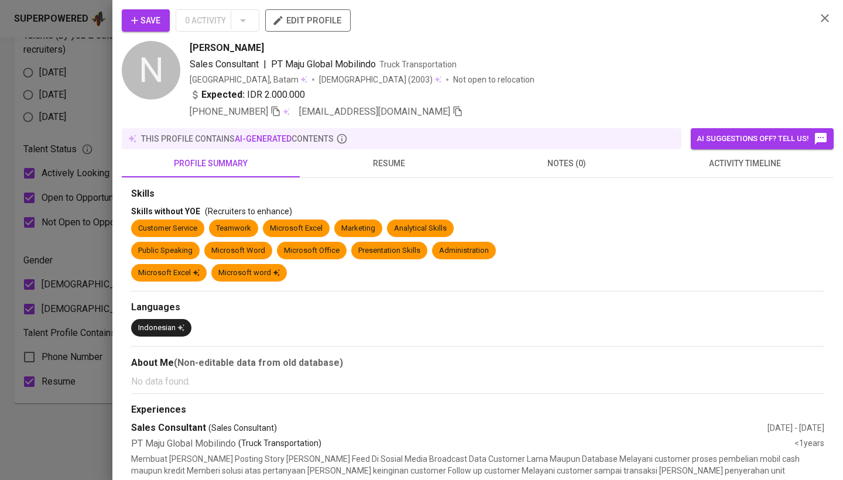
click at [377, 172] on button "resume" at bounding box center [389, 163] width 178 height 28
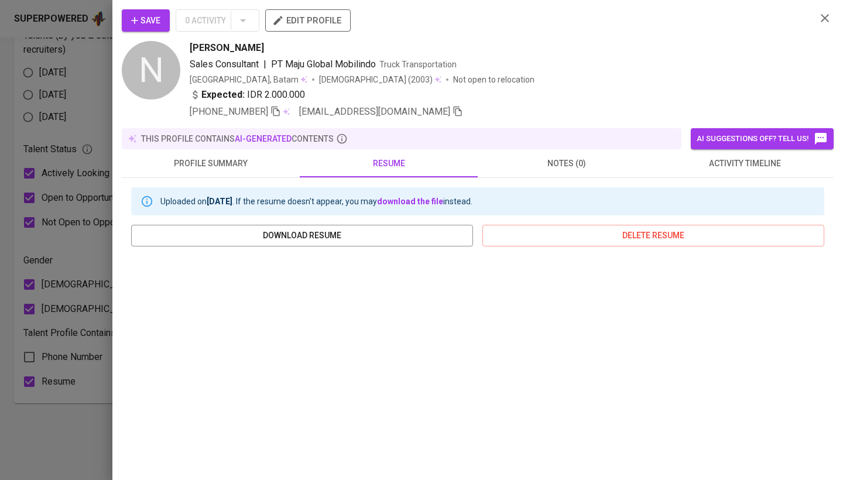
scroll to position [0, 0]
click at [826, 26] on button "button" at bounding box center [825, 18] width 18 height 18
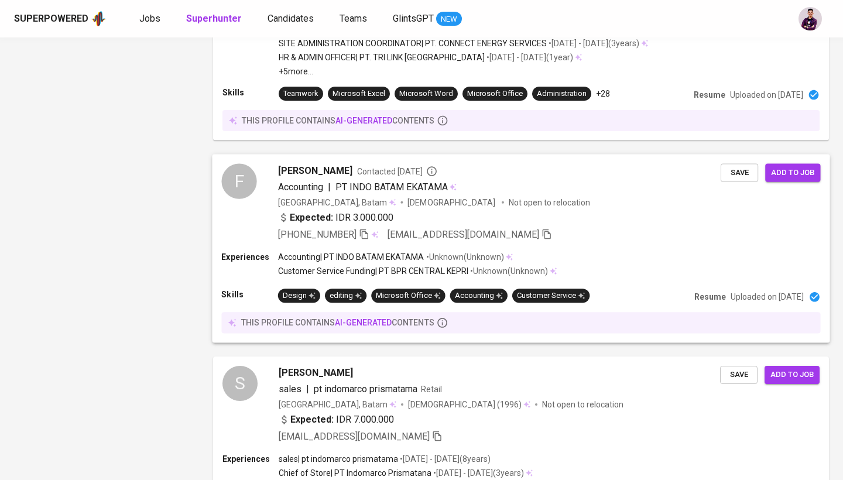
scroll to position [1548, 0]
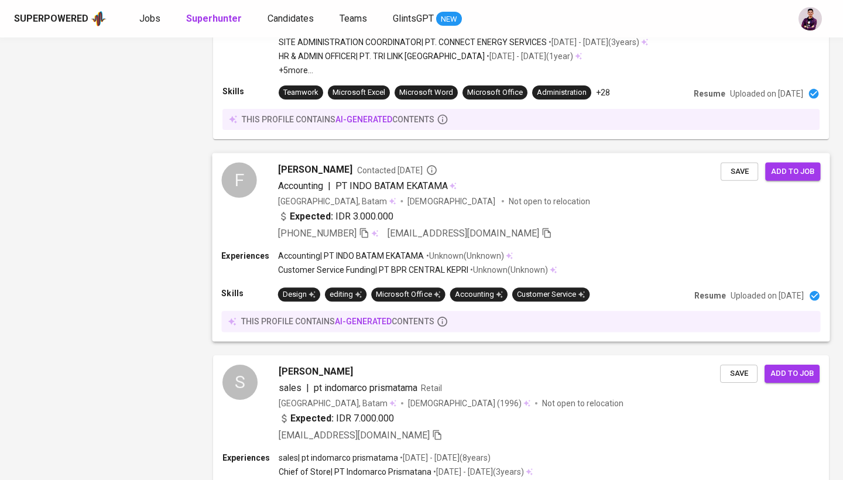
click at [237, 177] on div "F" at bounding box center [238, 180] width 35 height 35
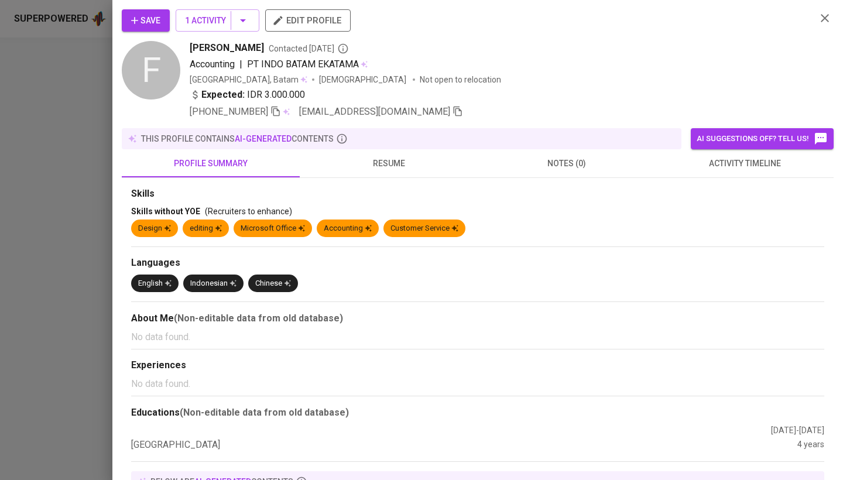
click at [378, 172] on button "resume" at bounding box center [389, 163] width 178 height 28
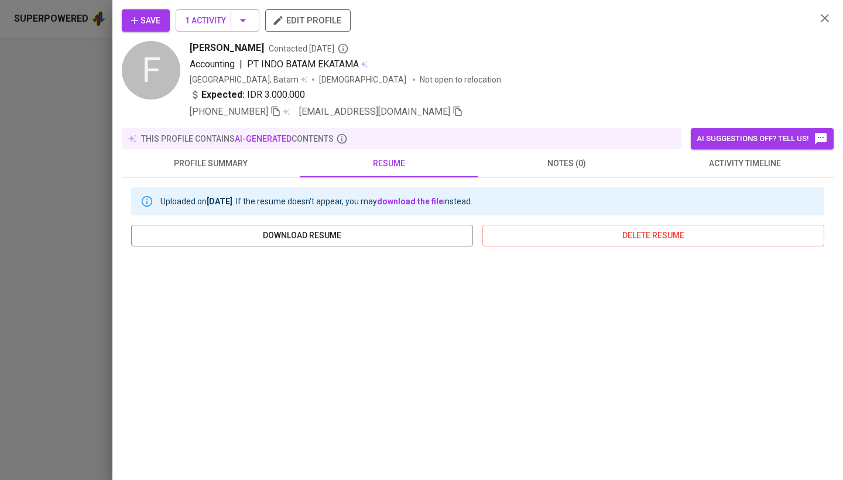
scroll to position [0, 0]
click at [823, 23] on icon "button" at bounding box center [825, 18] width 14 height 14
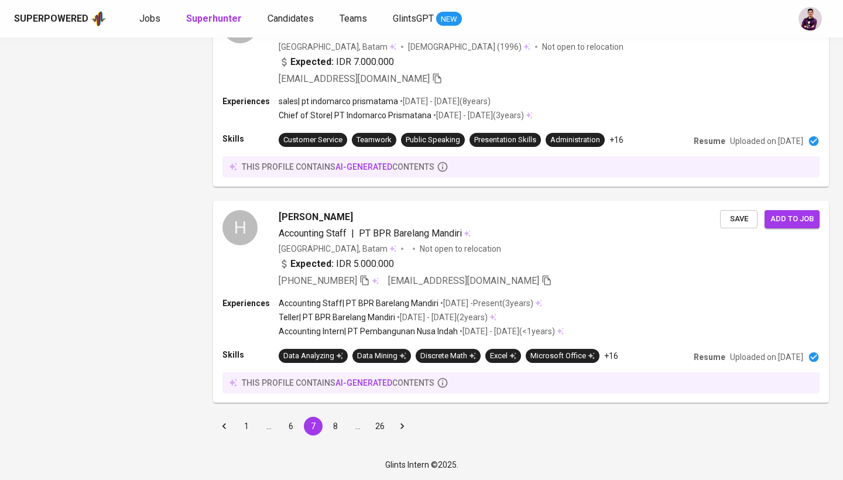
scroll to position [1904, 0]
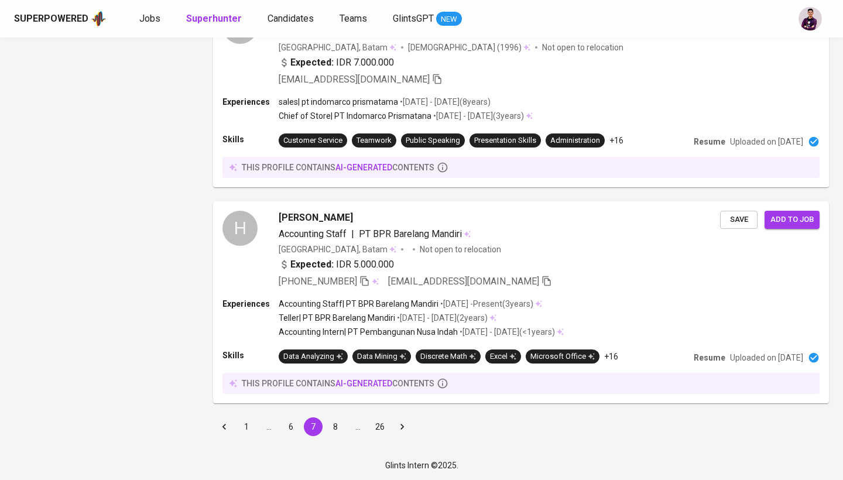
click at [338, 420] on button "8" at bounding box center [335, 427] width 19 height 19
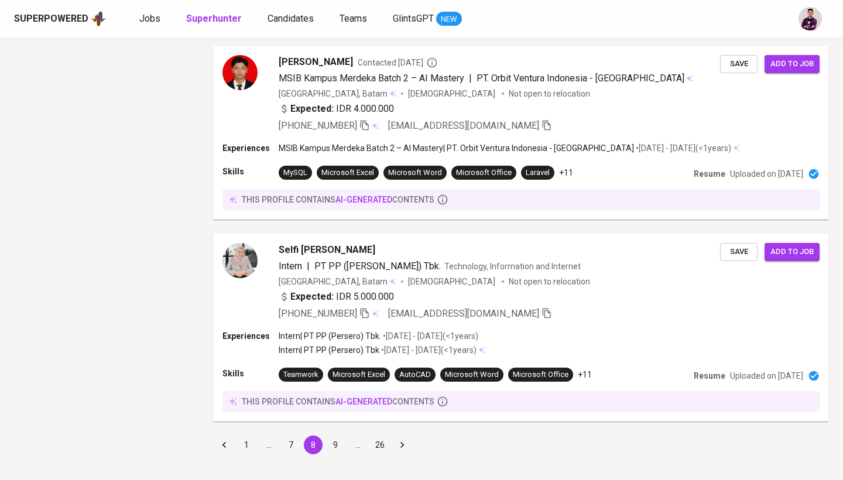
scroll to position [1963, 0]
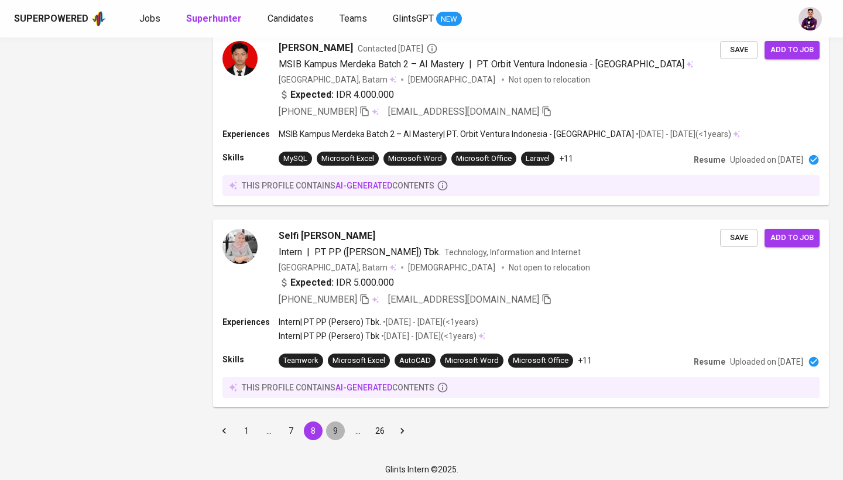
click at [330, 436] on button "9" at bounding box center [335, 431] width 19 height 19
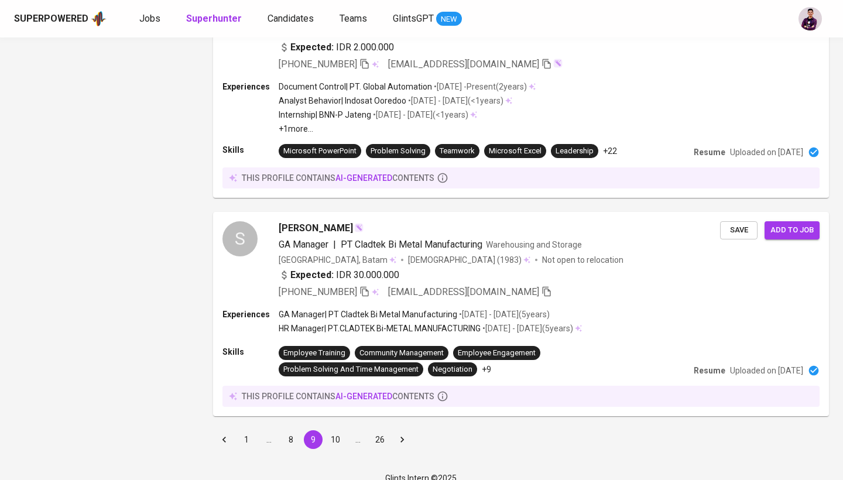
scroll to position [2049, 0]
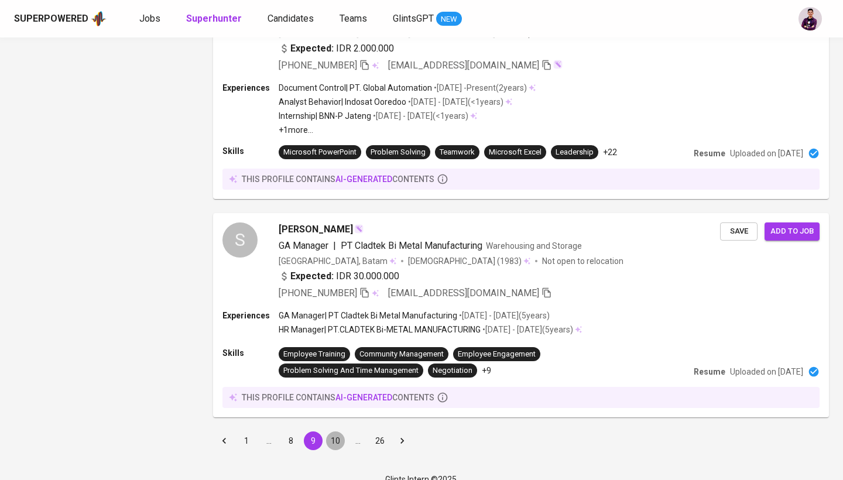
click at [344, 432] on button "10" at bounding box center [335, 441] width 19 height 19
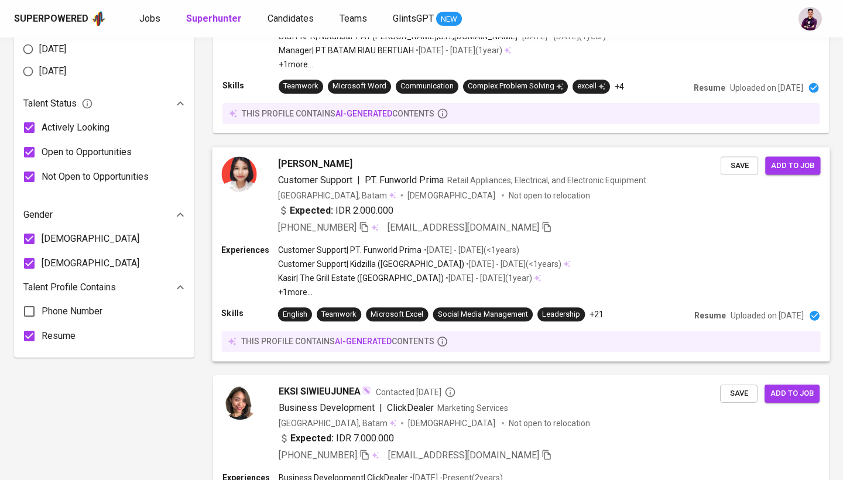
scroll to position [676, 0]
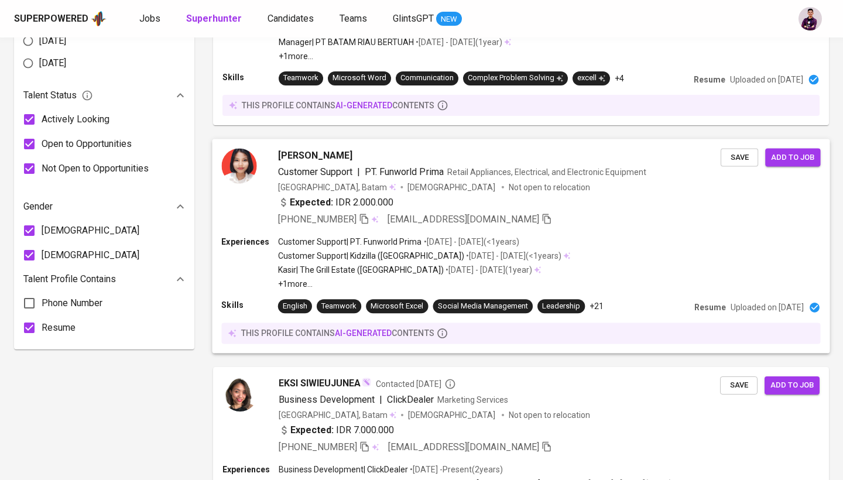
click at [241, 175] on img at bounding box center [238, 165] width 35 height 35
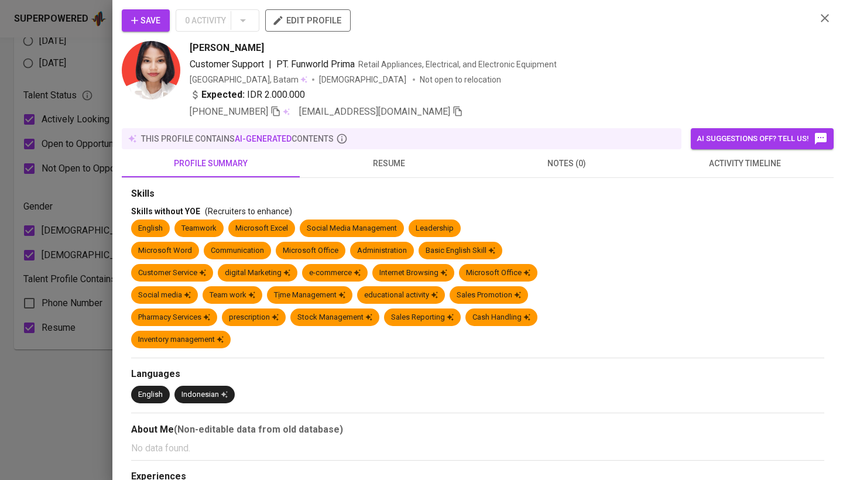
click at [350, 165] on span "resume" at bounding box center [389, 163] width 164 height 15
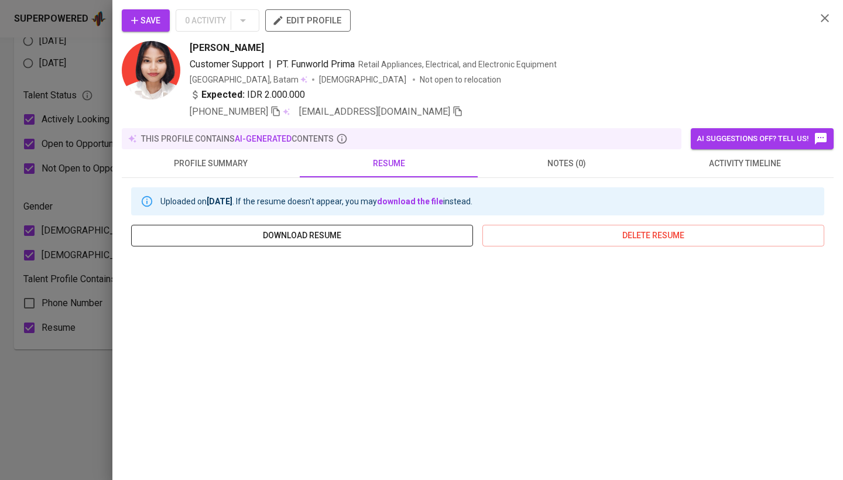
scroll to position [0, 0]
click at [823, 16] on icon "button" at bounding box center [825, 18] width 8 height 8
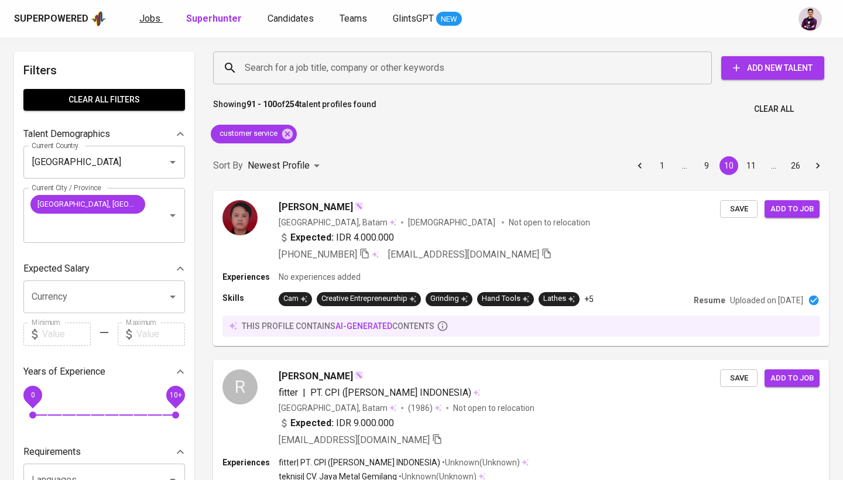
click at [151, 22] on span "Jobs" at bounding box center [149, 18] width 21 height 11
